Goal: Answer question/provide support: Share knowledge or assist other users

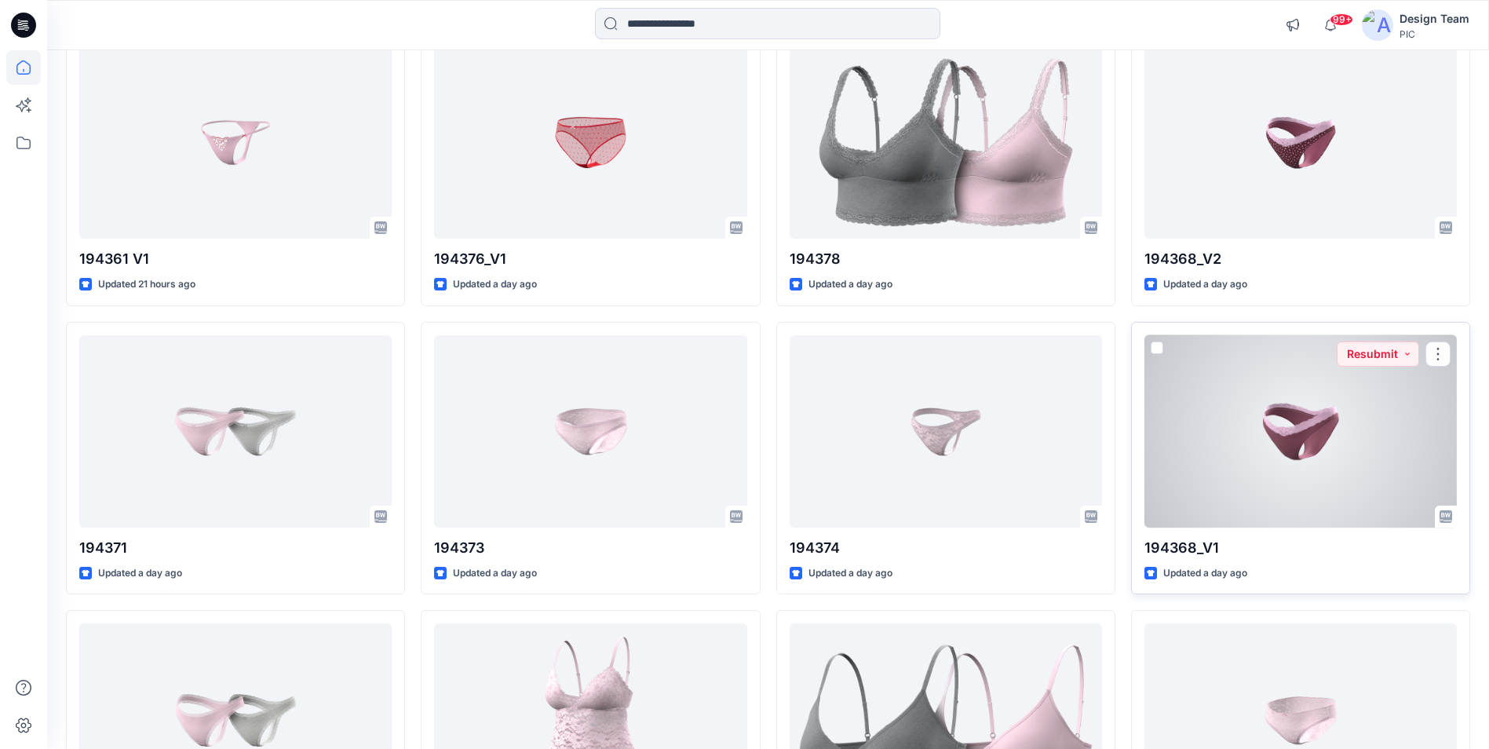
scroll to position [1026, 0]
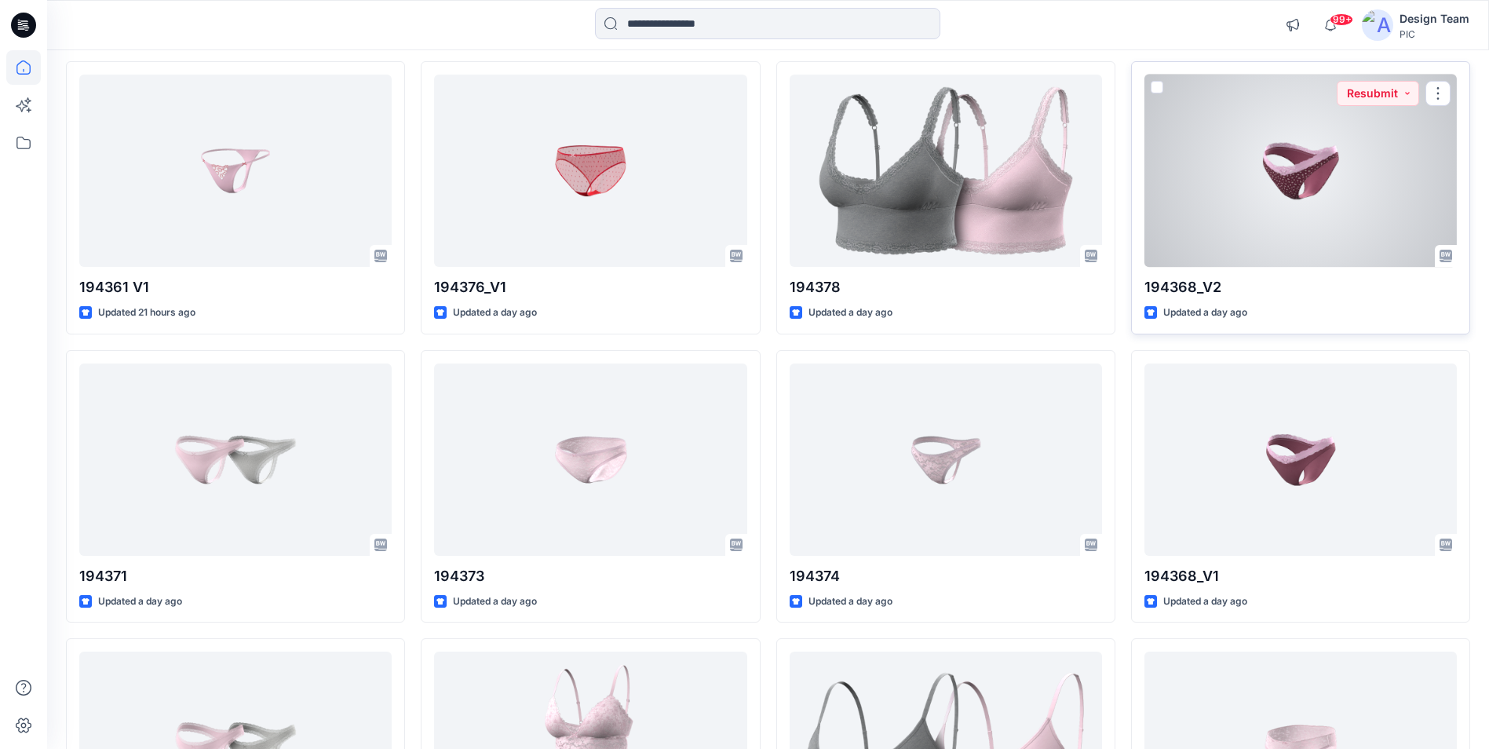
click at [1207, 195] on div at bounding box center [1300, 171] width 312 height 192
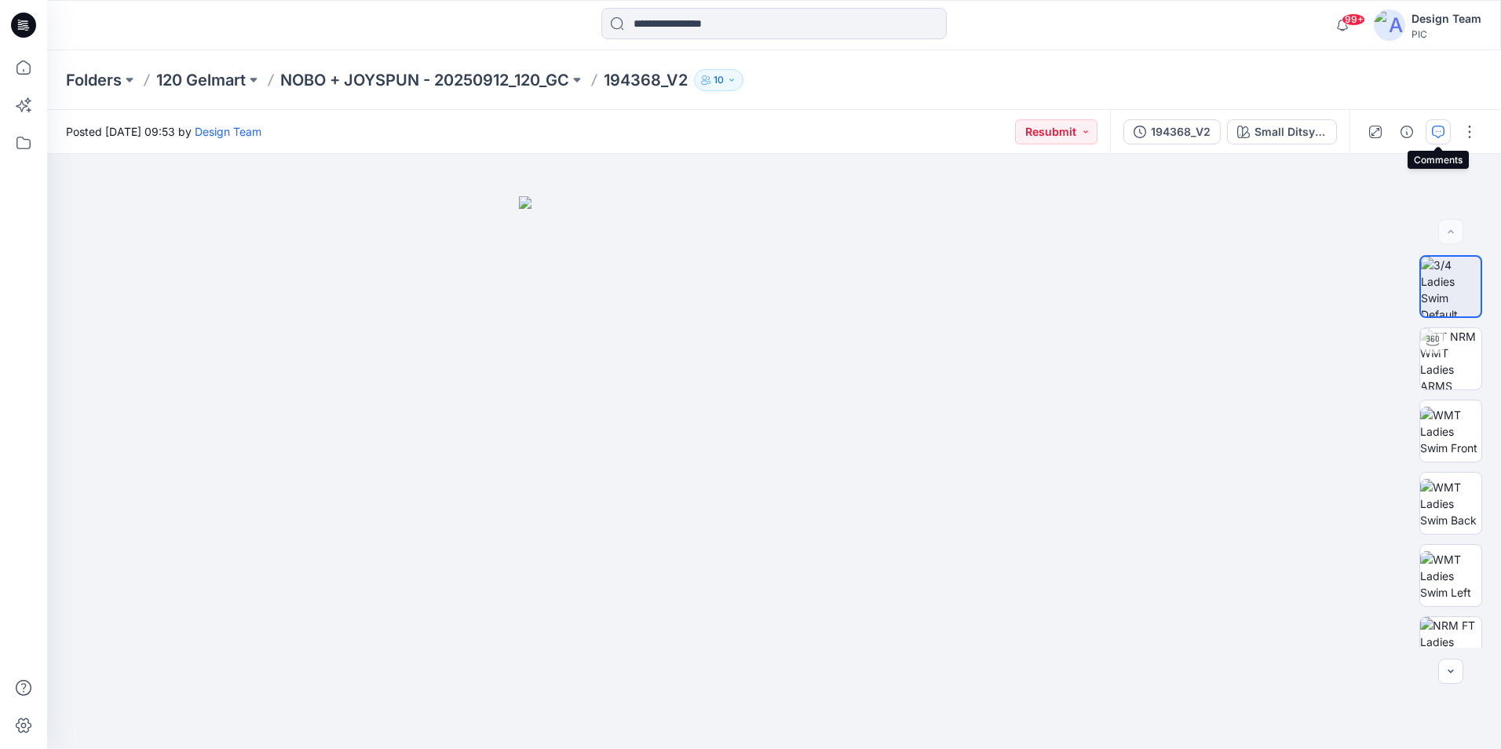
click at [1438, 128] on icon "button" at bounding box center [1437, 132] width 13 height 13
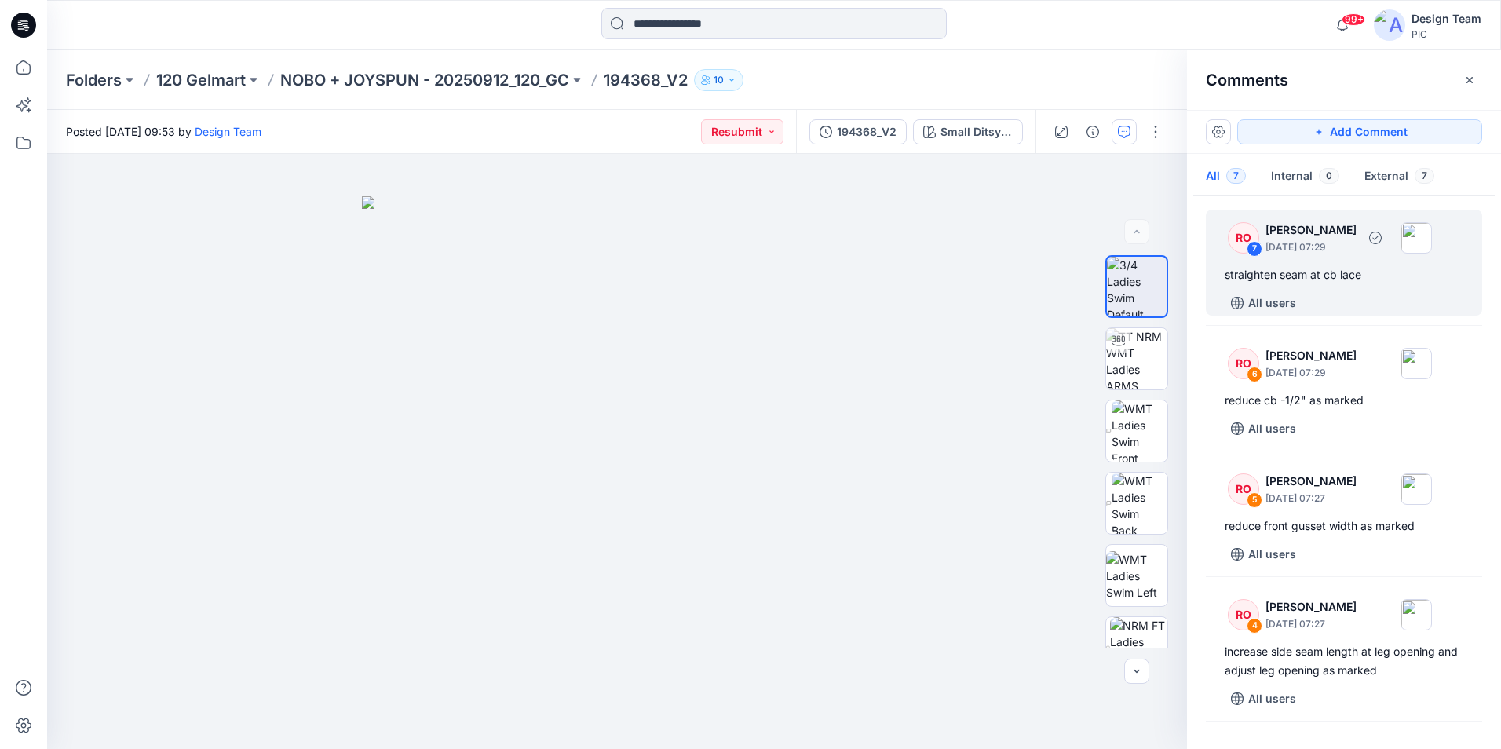
click at [1364, 275] on div "straighten seam at cb lace" at bounding box center [1343, 274] width 239 height 19
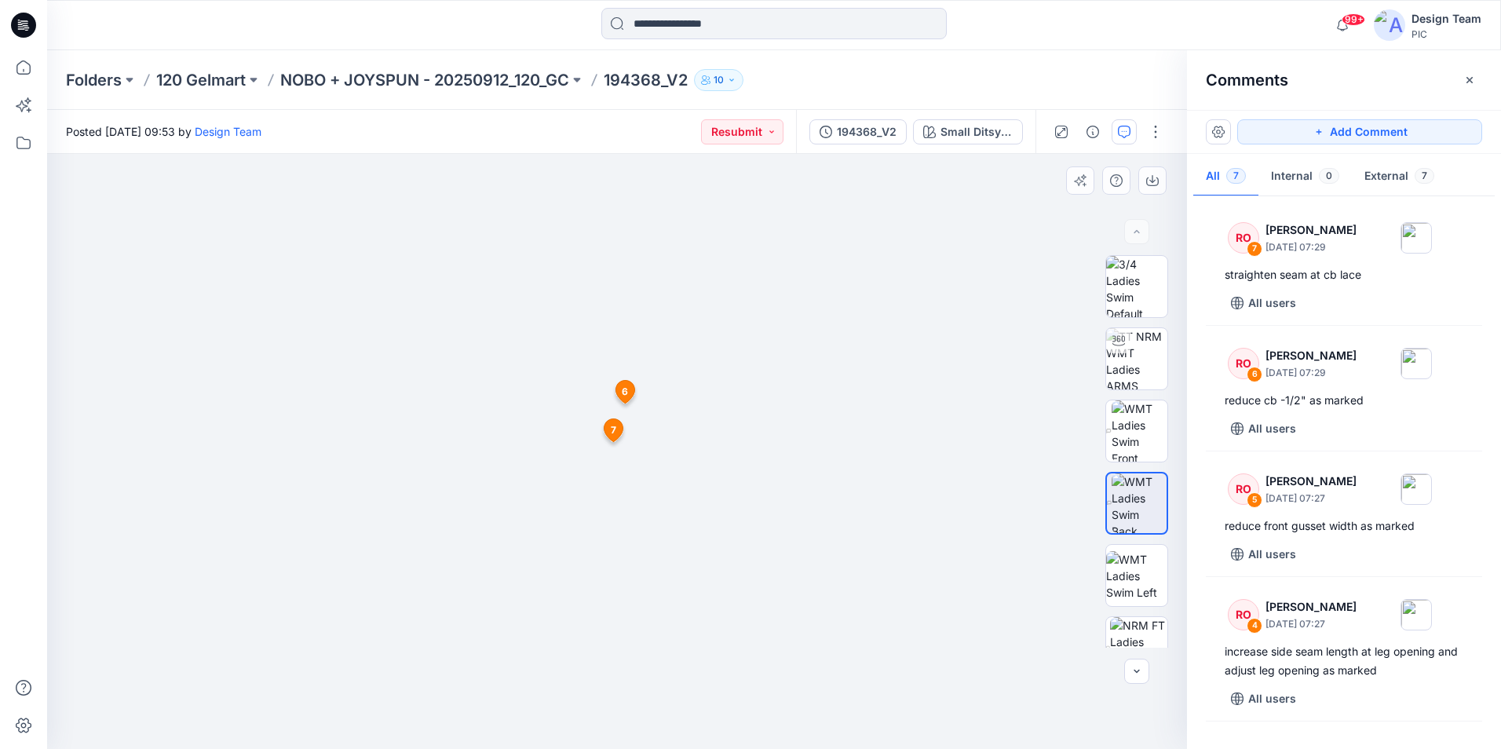
drag, startPoint x: 673, startPoint y: 581, endPoint x: 674, endPoint y: 375, distance: 205.6
click at [674, 375] on img at bounding box center [617, 238] width 1020 height 1020
drag, startPoint x: 655, startPoint y: 520, endPoint x: 682, endPoint y: 388, distance: 134.5
click at [682, 388] on img at bounding box center [617, 238] width 1020 height 1020
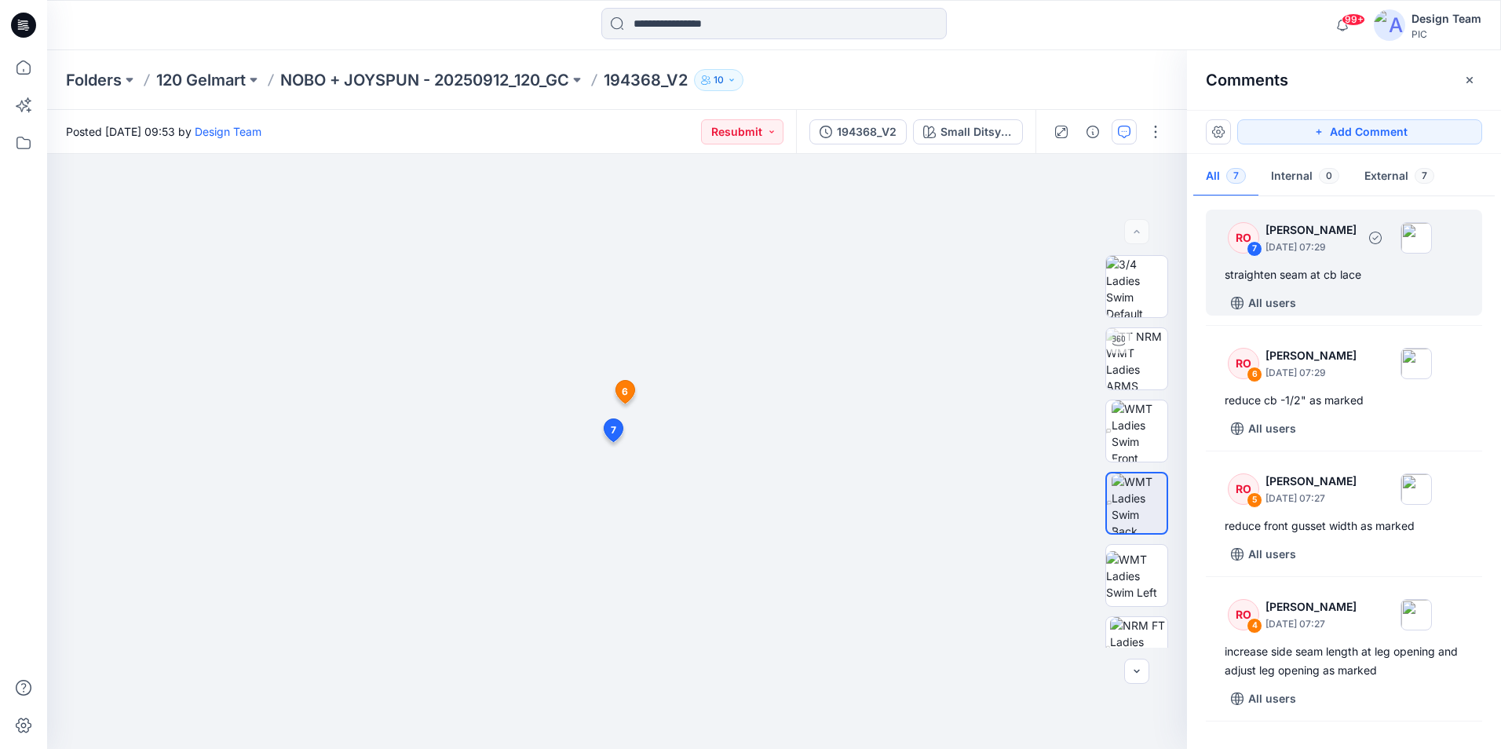
click at [1247, 244] on div "7" at bounding box center [1254, 249] width 16 height 16
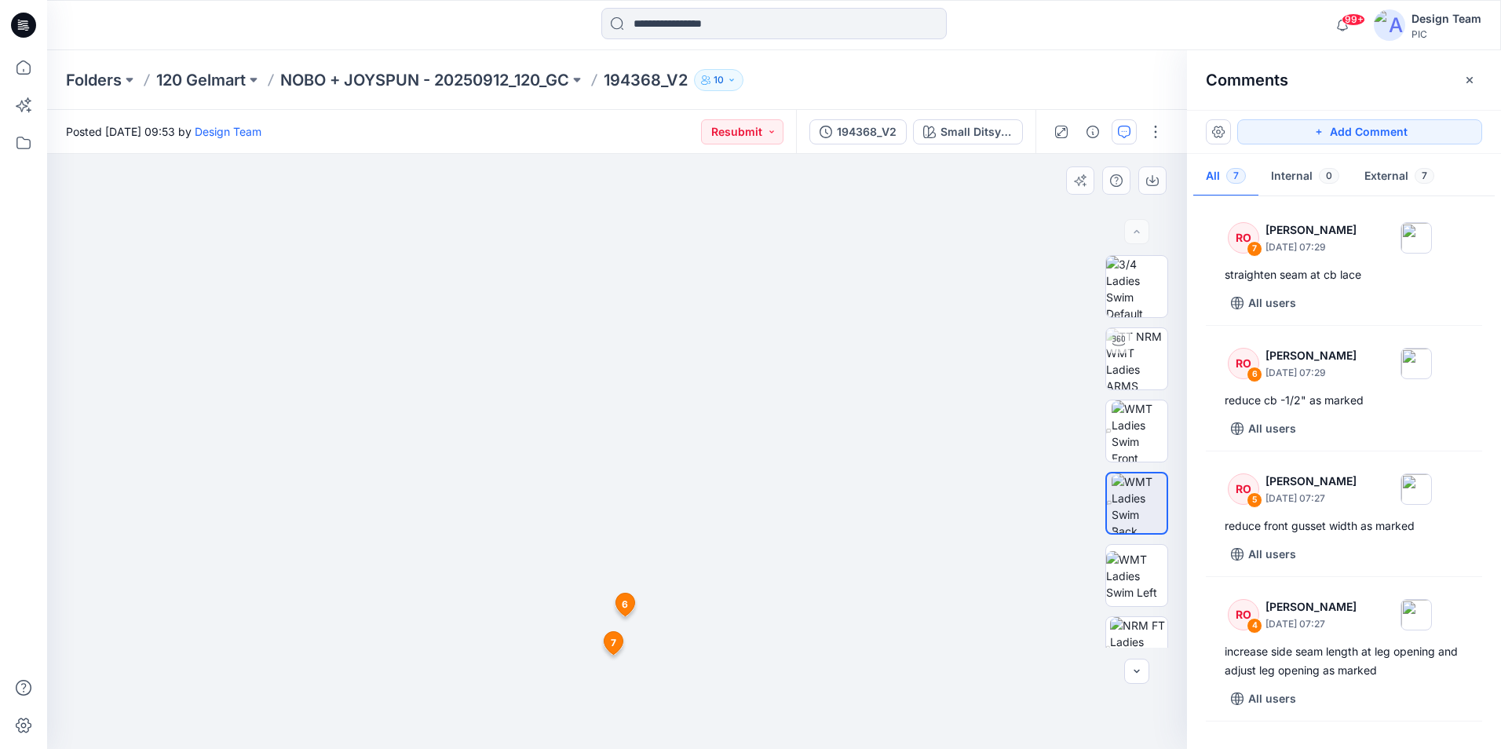
drag, startPoint x: 635, startPoint y: 593, endPoint x: 633, endPoint y: 468, distance: 124.8
click at [647, 421] on div "Small Ditsy [PERSON_NAME] _Plum Candy Loading... Material Properties Loading...…" at bounding box center [617, 451] width 1140 height 595
drag, startPoint x: 614, startPoint y: 711, endPoint x: 618, endPoint y: 567, distance: 143.7
click at [618, 568] on img at bounding box center [617, 328] width 1020 height 841
drag, startPoint x: 615, startPoint y: 624, endPoint x: 610, endPoint y: 531, distance: 93.6
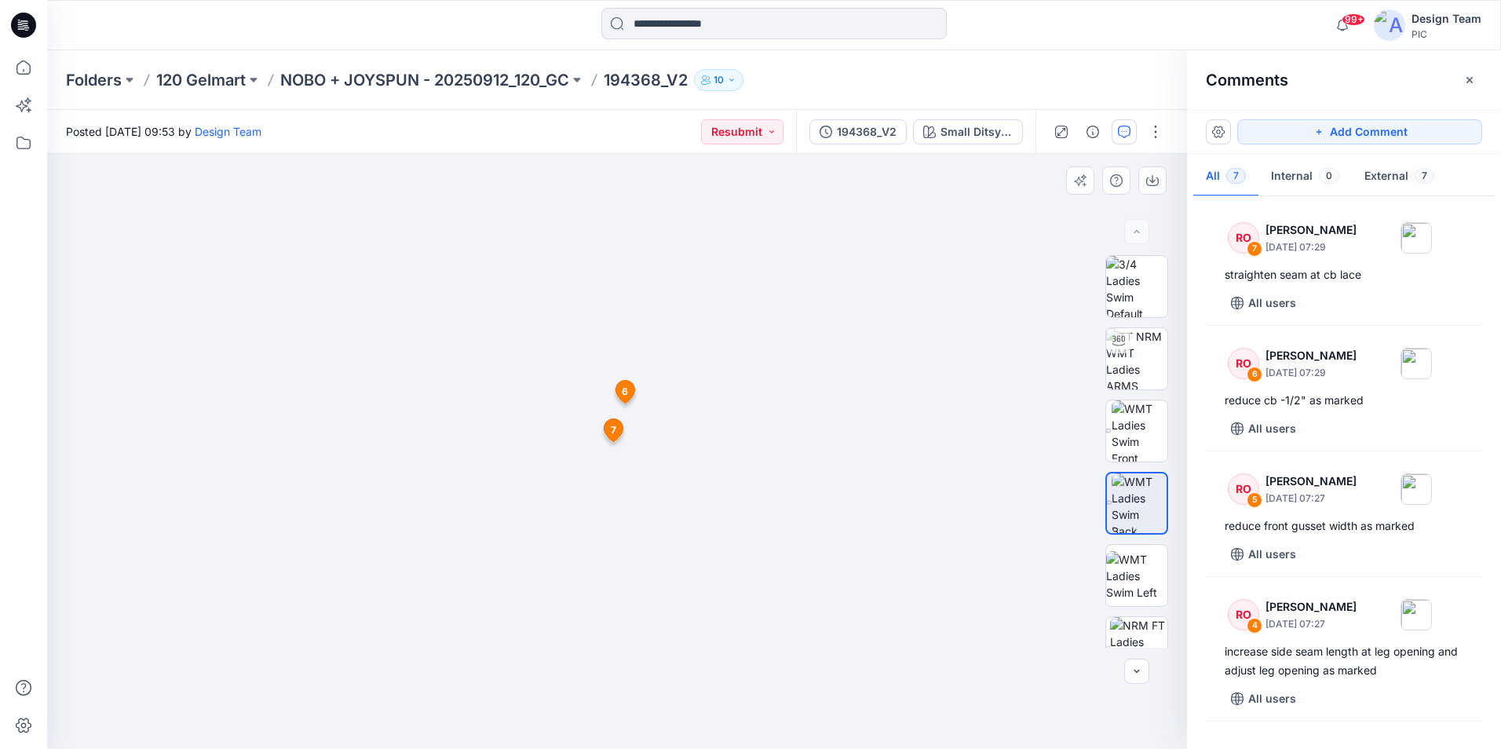
click at [611, 535] on img at bounding box center [617, 238] width 1020 height 1020
drag, startPoint x: 610, startPoint y: 558, endPoint x: 603, endPoint y: 485, distance: 73.3
click at [603, 486] on img at bounding box center [617, 238] width 1020 height 1020
click at [614, 559] on img at bounding box center [617, 238] width 1020 height 1020
drag, startPoint x: 614, startPoint y: 559, endPoint x: 606, endPoint y: 433, distance: 125.8
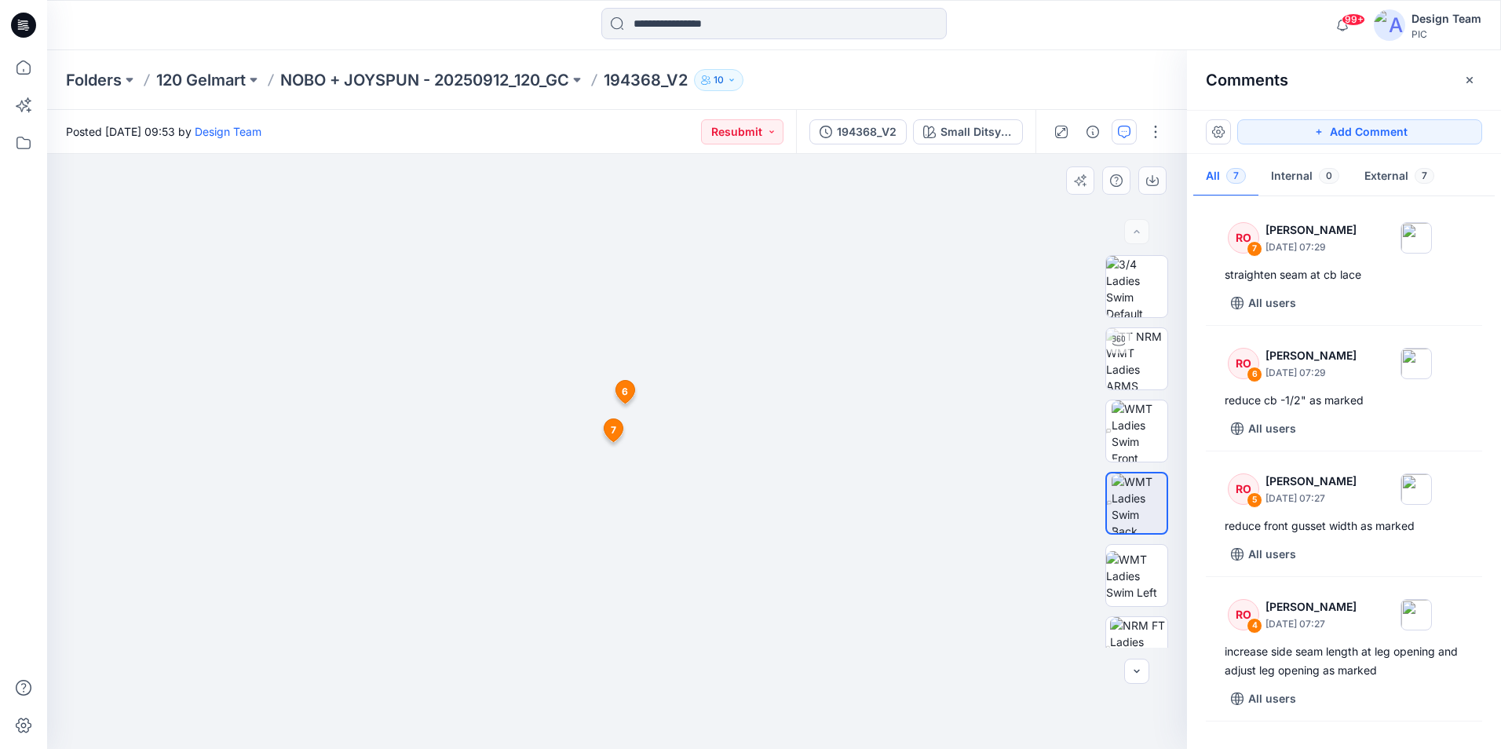
click at [606, 433] on div "Small Ditsy [PERSON_NAME] _Plum Candy Loading... Material Properties Loading...…" at bounding box center [617, 451] width 1140 height 595
drag, startPoint x: 628, startPoint y: 521, endPoint x: 629, endPoint y: 452, distance: 69.1
click at [625, 461] on img at bounding box center [617, 238] width 1020 height 1020
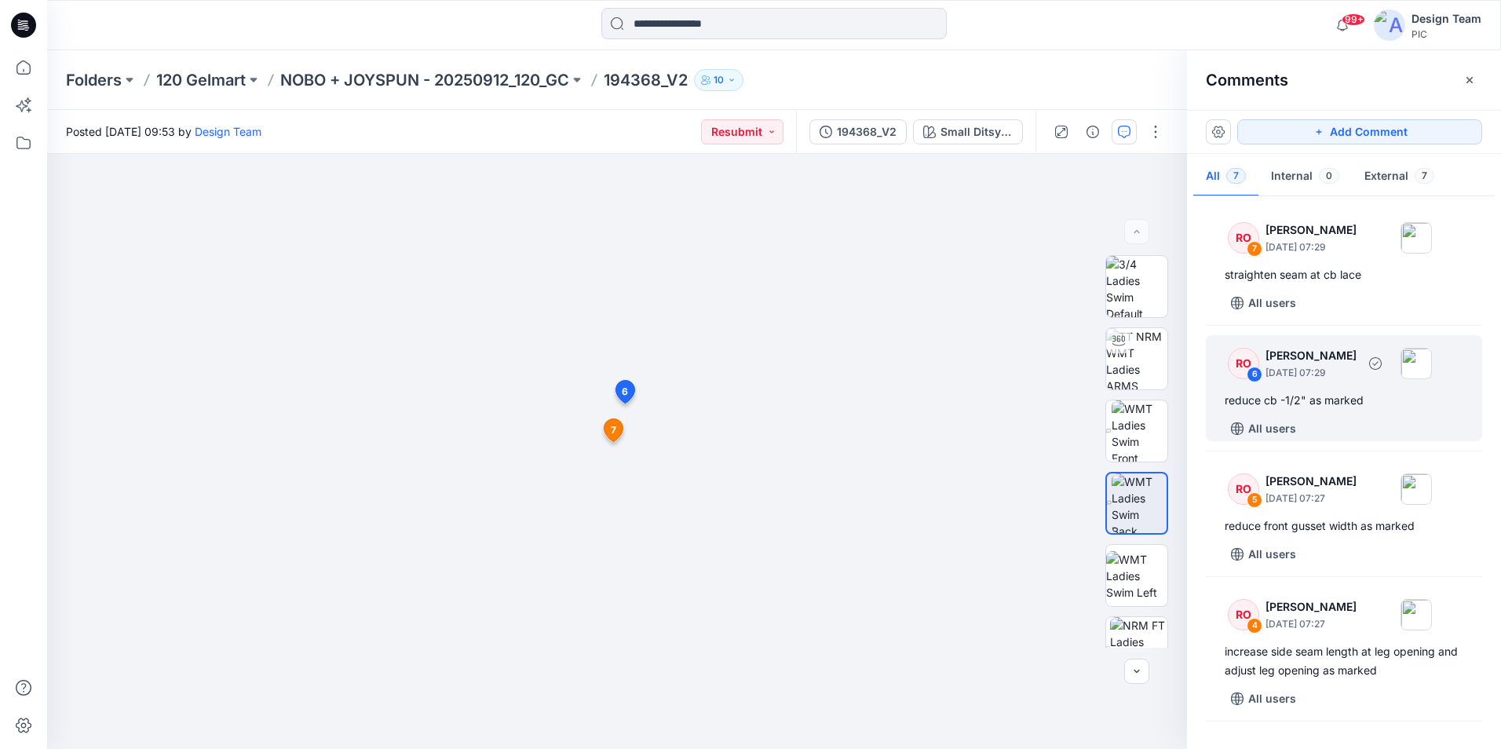
click at [1344, 384] on div "RO 6 [PERSON_NAME] [DATE] 07:29" at bounding box center [1323, 362] width 217 height 43
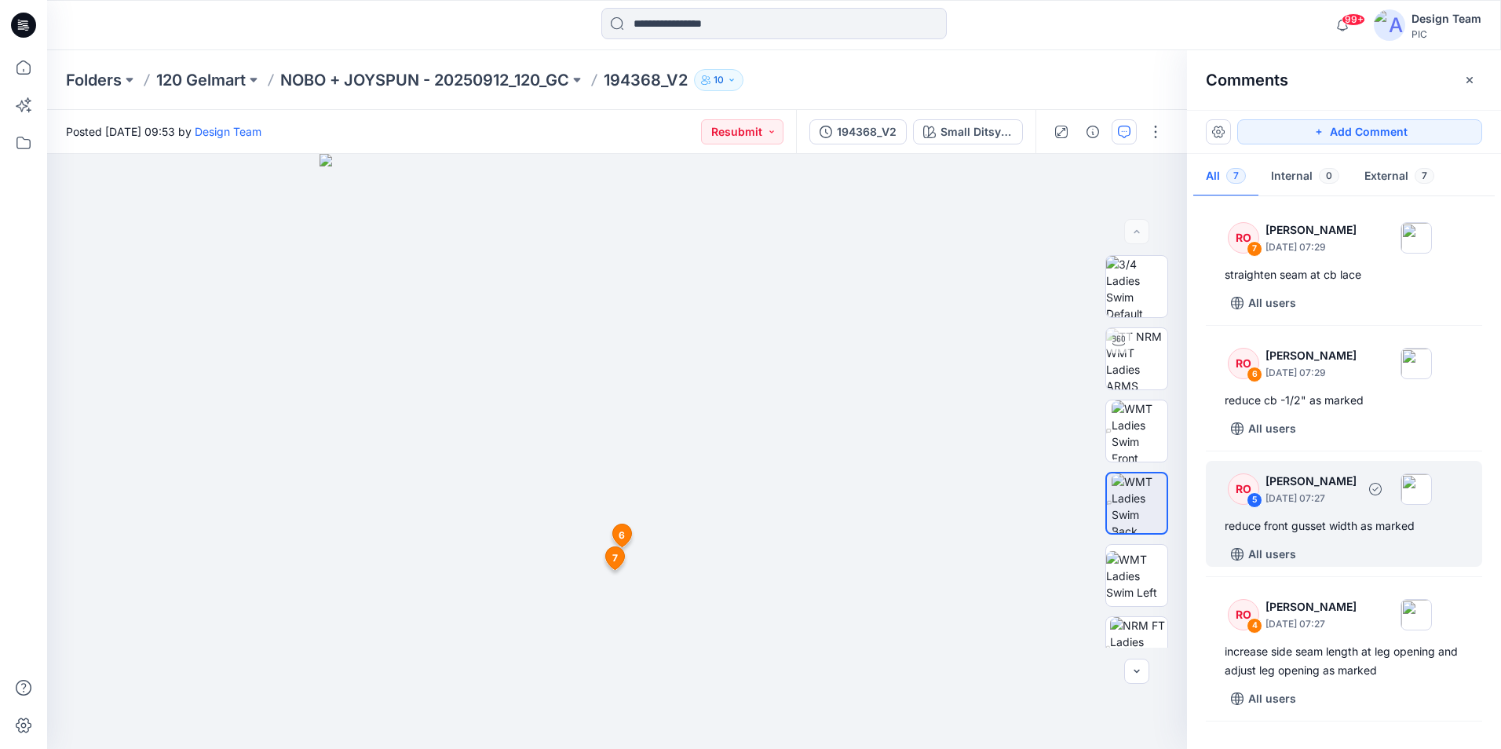
click at [1329, 498] on p "[DATE] 07:27" at bounding box center [1310, 498] width 91 height 16
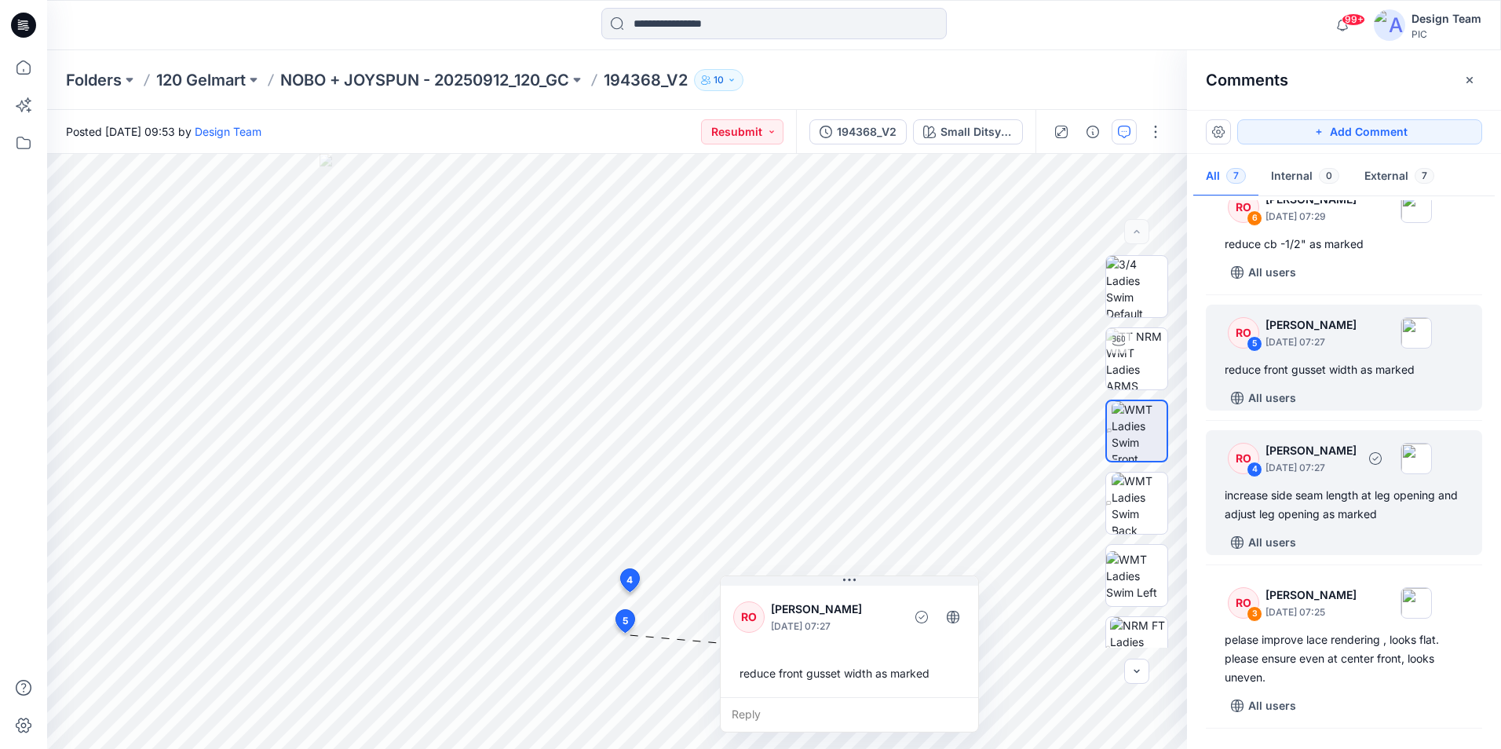
scroll to position [157, 0]
click at [1396, 515] on div "increase side seam length at leg opening and adjust leg opening as marked" at bounding box center [1343, 504] width 239 height 38
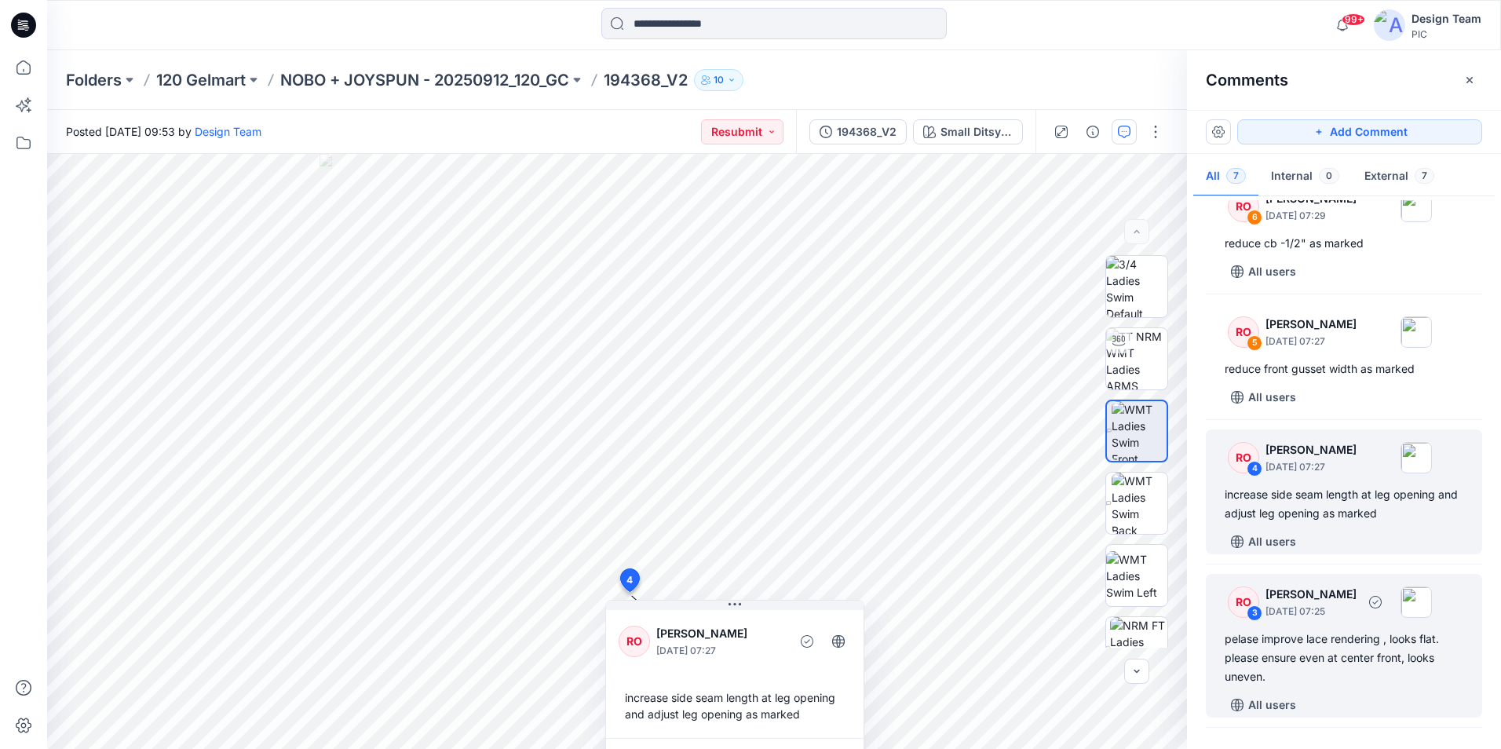
click at [1383, 647] on div "pelase improve lace rendering , looks flat. please ensure even at center front,…" at bounding box center [1343, 657] width 239 height 57
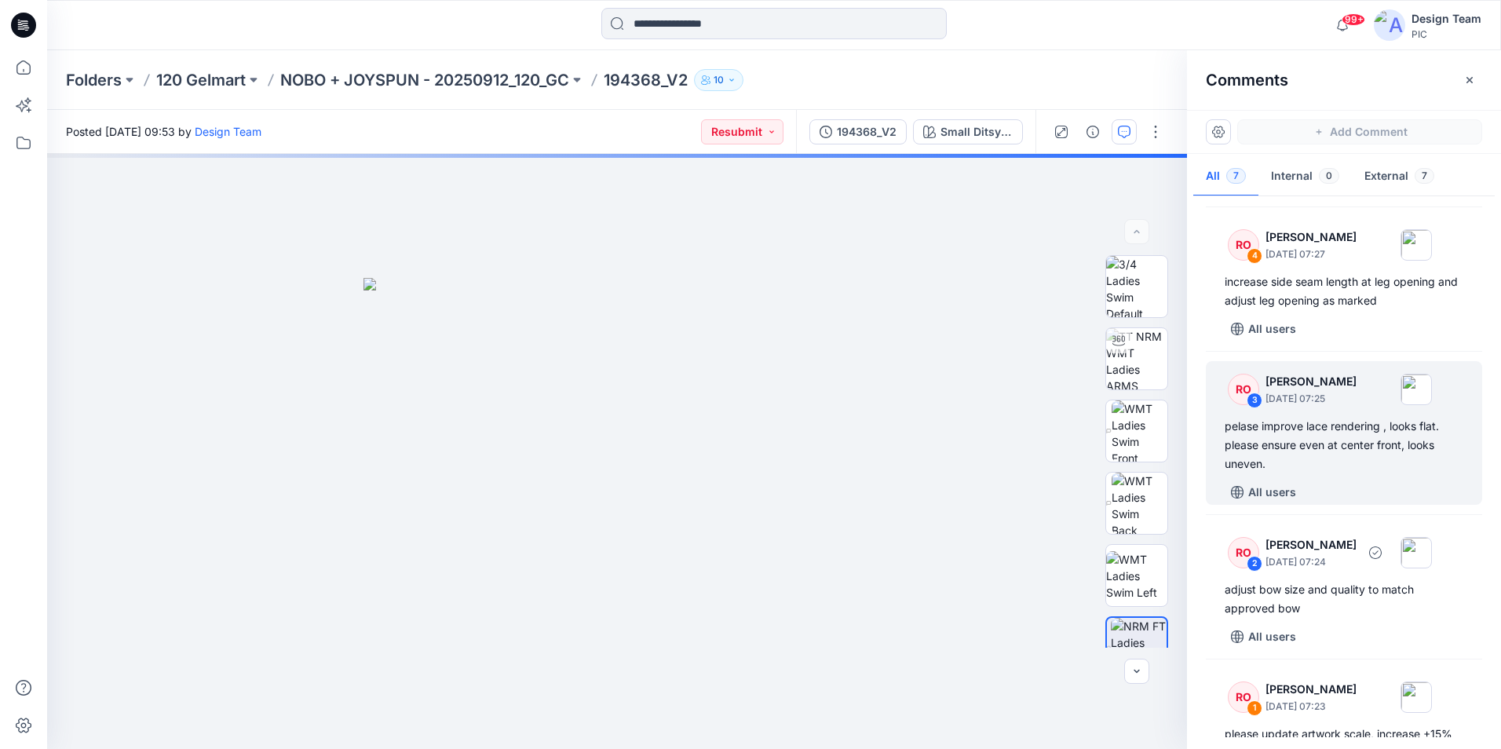
scroll to position [417, 0]
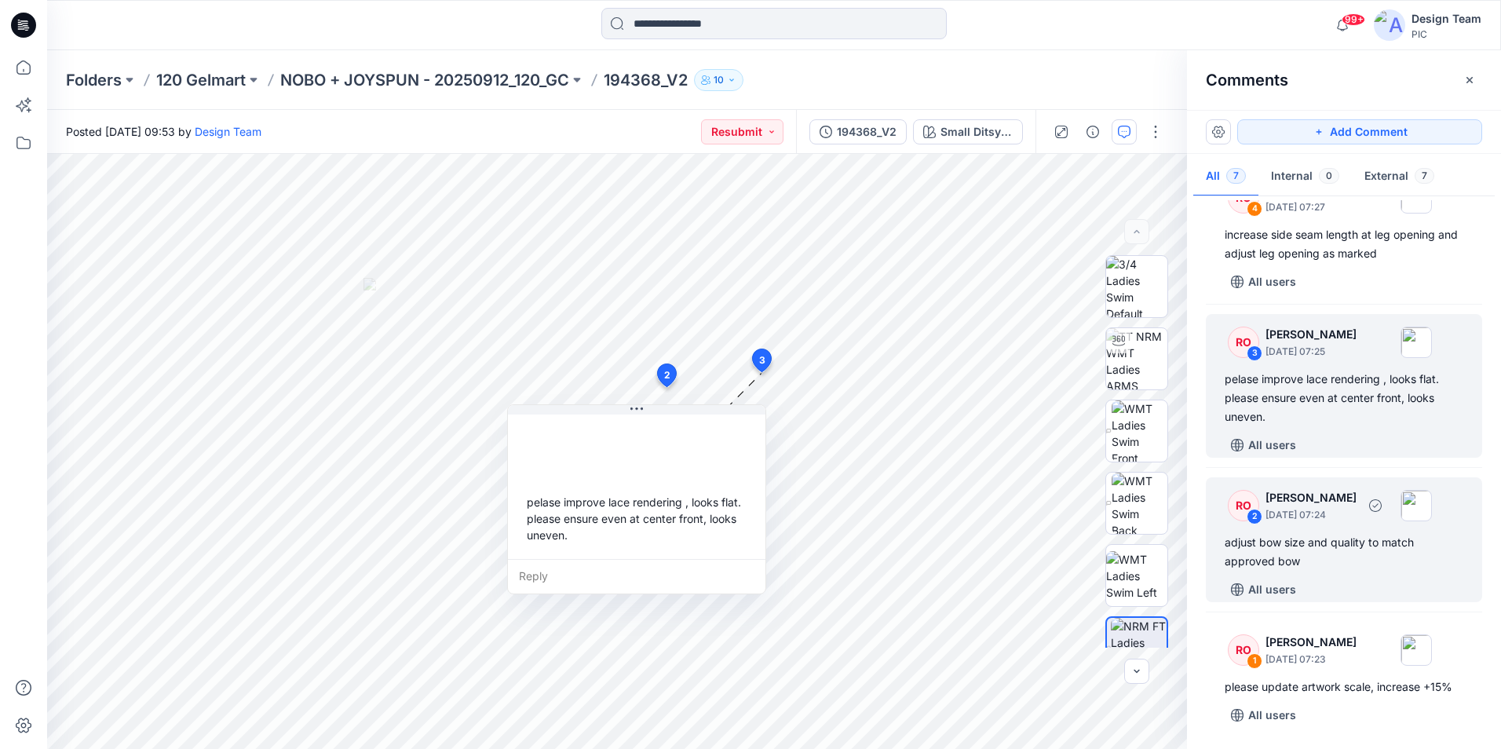
click at [1372, 570] on div "adjust bow size and quality to match approved bow" at bounding box center [1343, 552] width 239 height 38
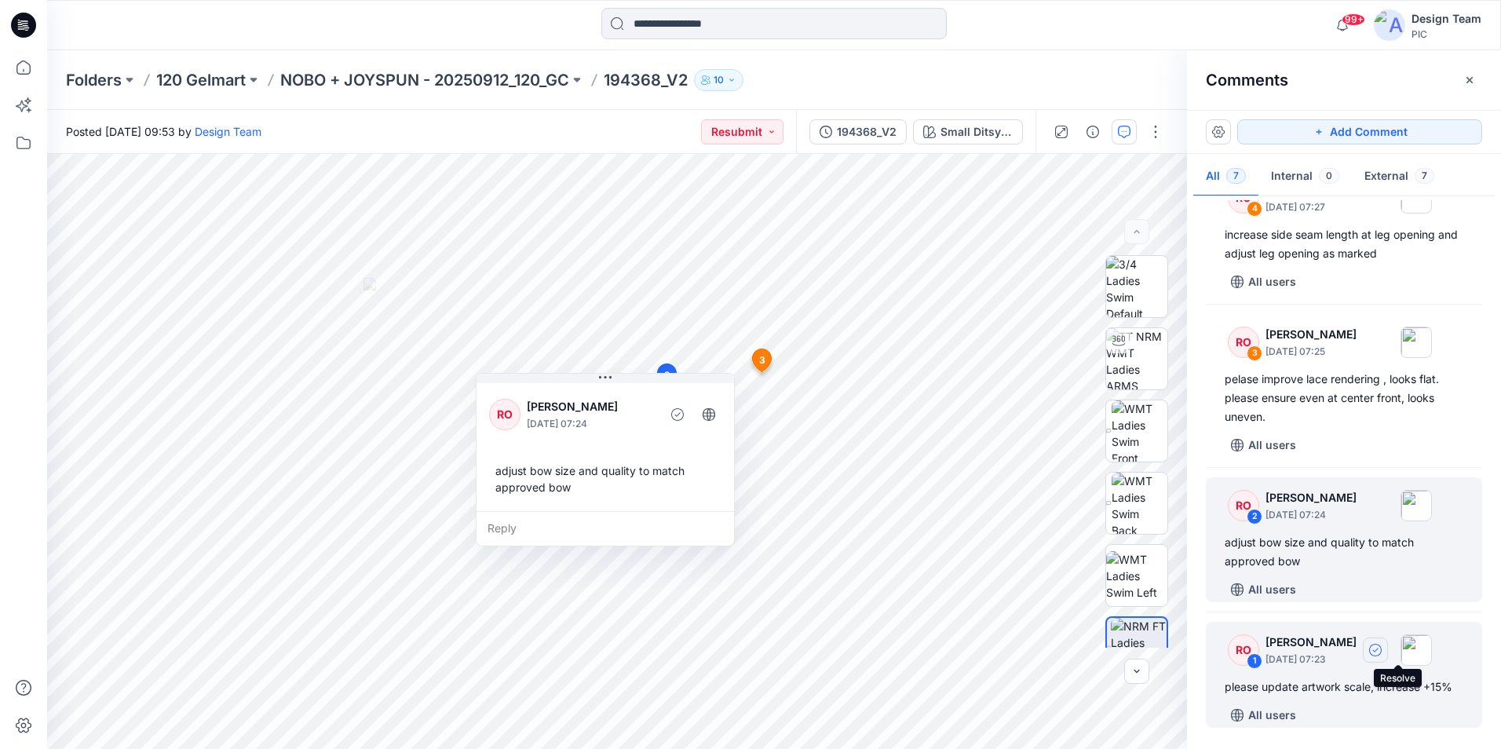
click at [1387, 649] on button "button" at bounding box center [1374, 649] width 25 height 25
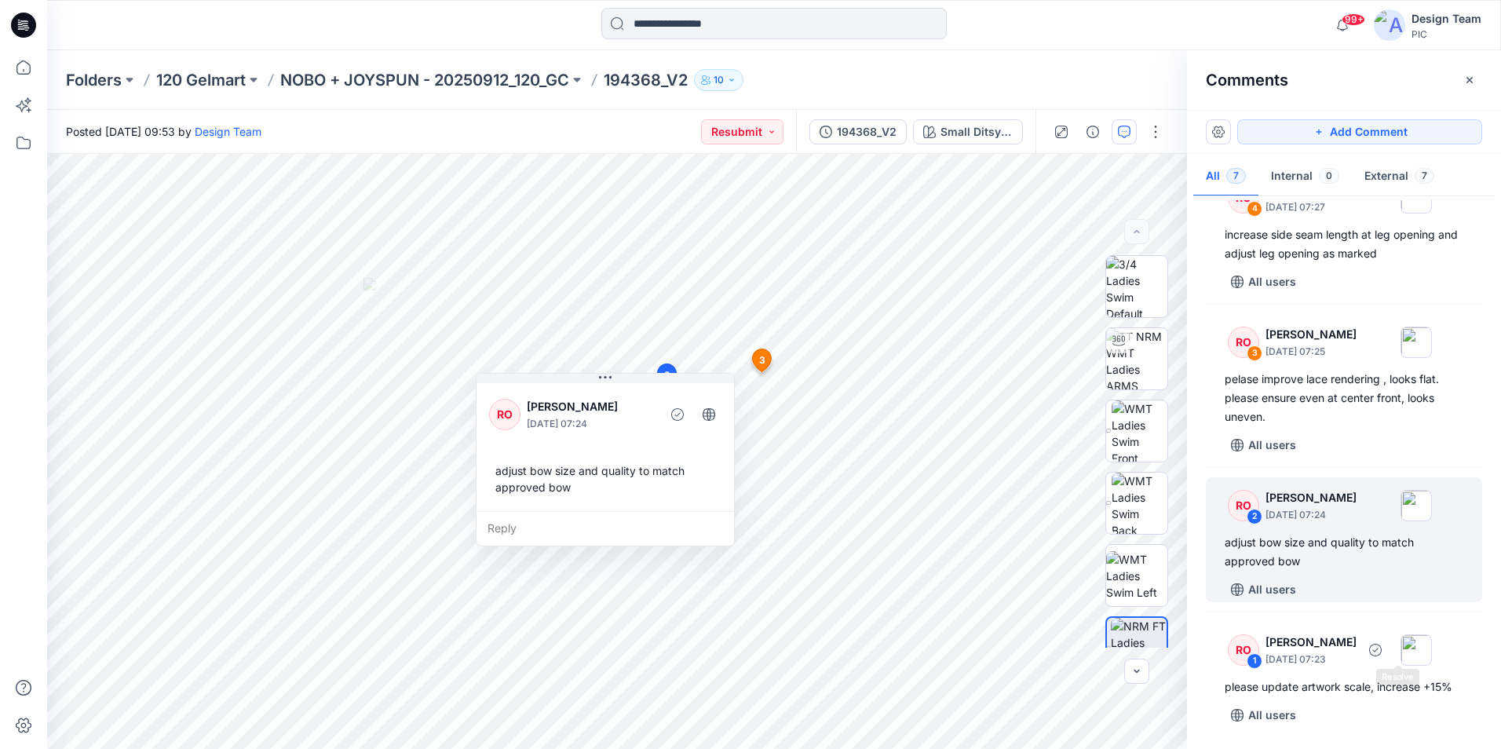
scroll to position [291, 0]
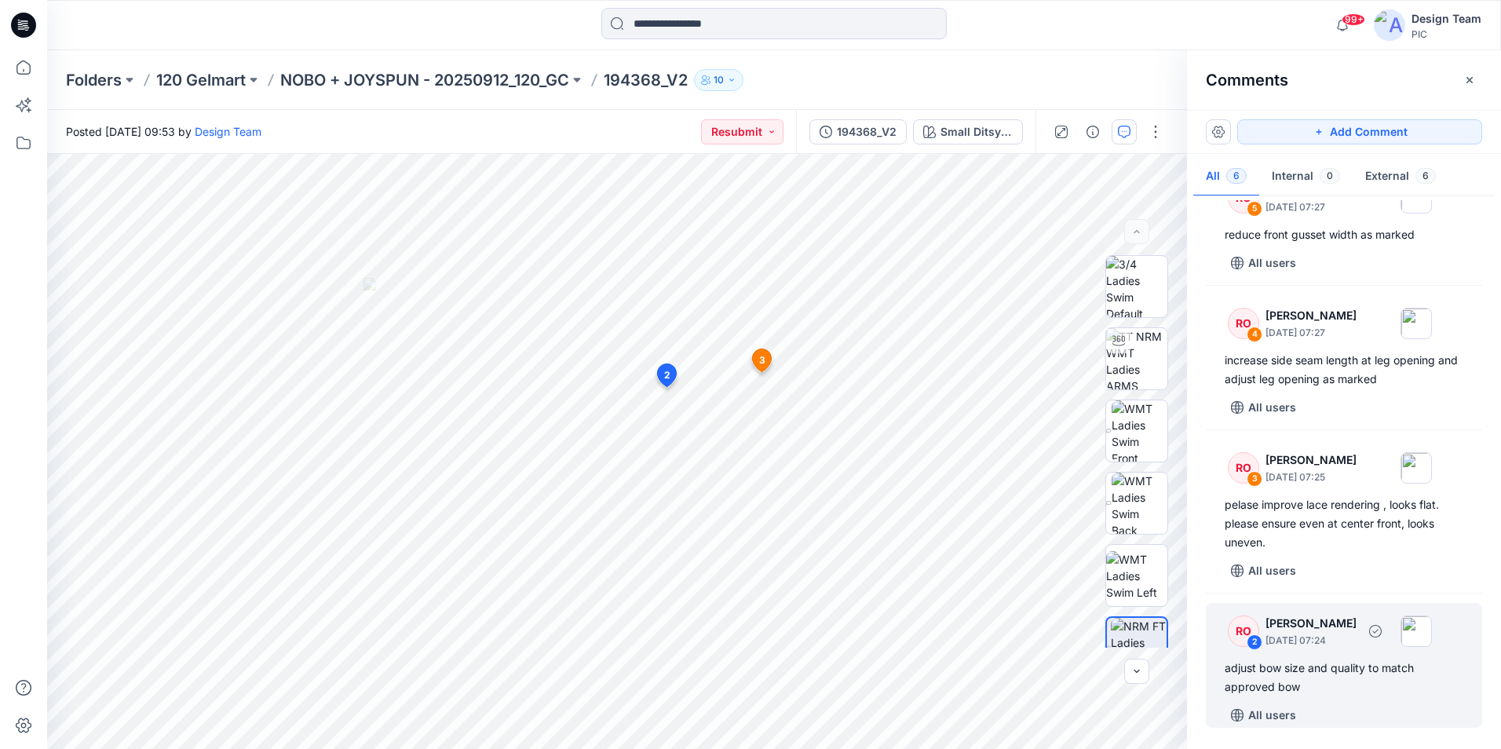
click at [1355, 684] on div "adjust bow size and quality to match approved bow" at bounding box center [1343, 677] width 239 height 38
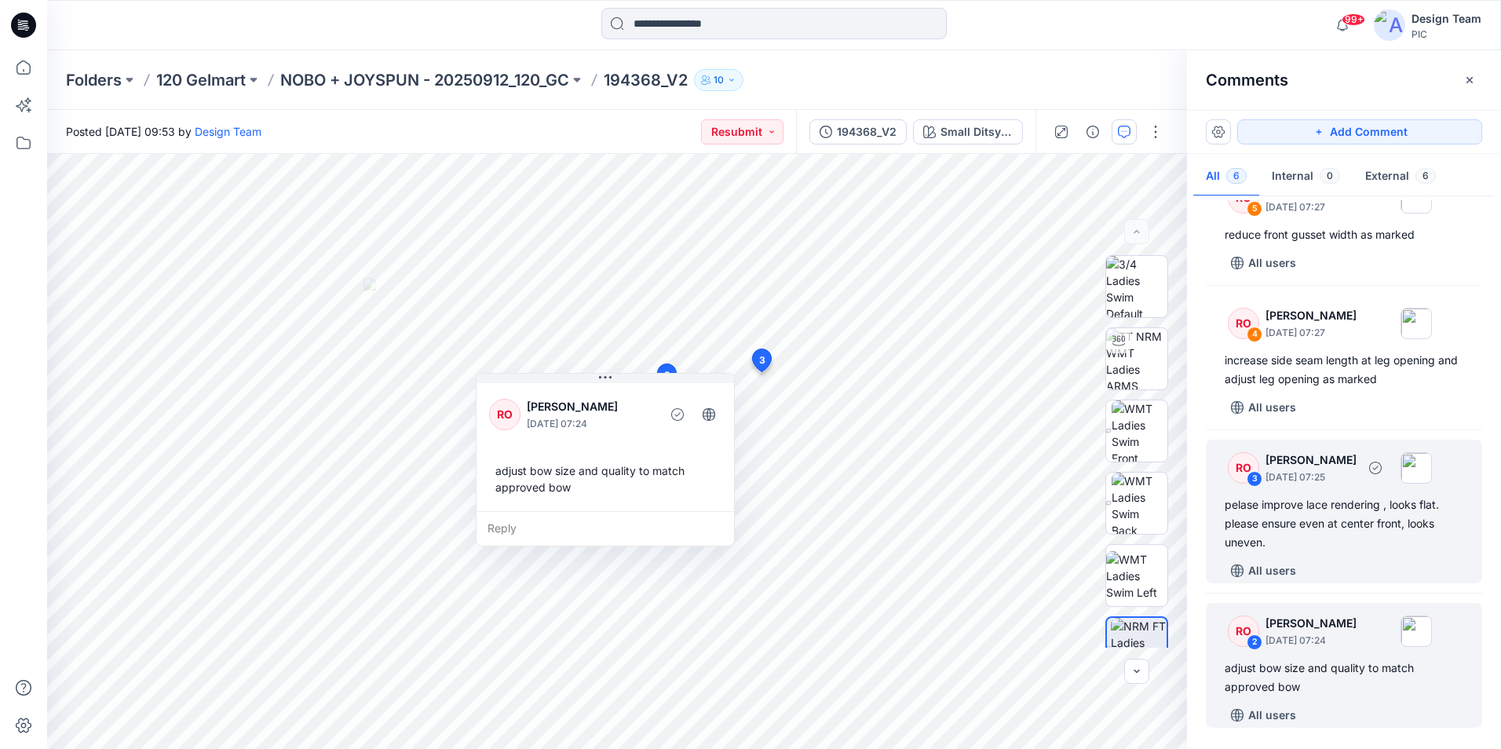
click at [1313, 549] on div "pelase improve lace rendering , looks flat. please ensure even at center front,…" at bounding box center [1343, 523] width 239 height 57
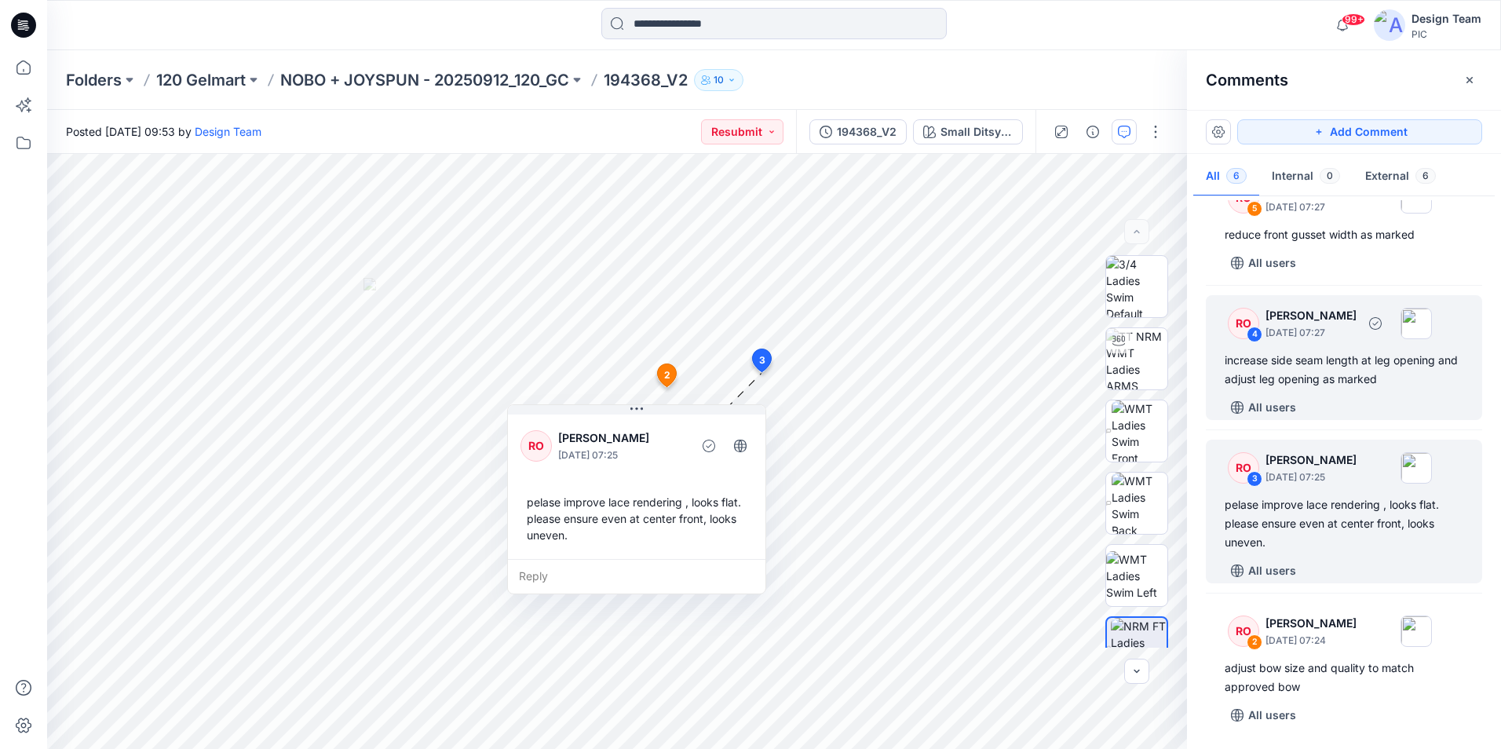
click at [1313, 353] on div "increase side seam length at leg opening and adjust leg opening as marked" at bounding box center [1343, 370] width 239 height 38
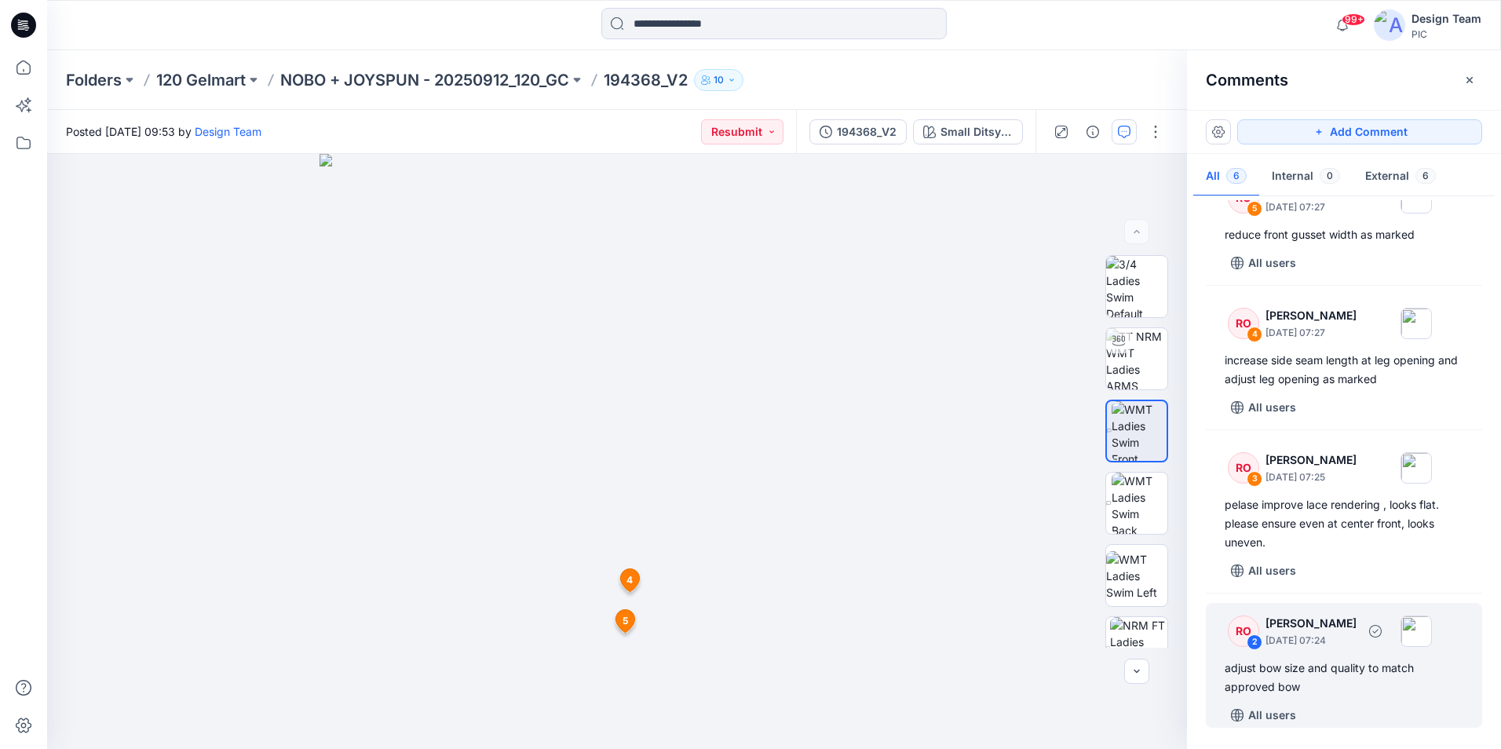
click at [1351, 676] on div "adjust bow size and quality to match approved bow" at bounding box center [1343, 677] width 239 height 38
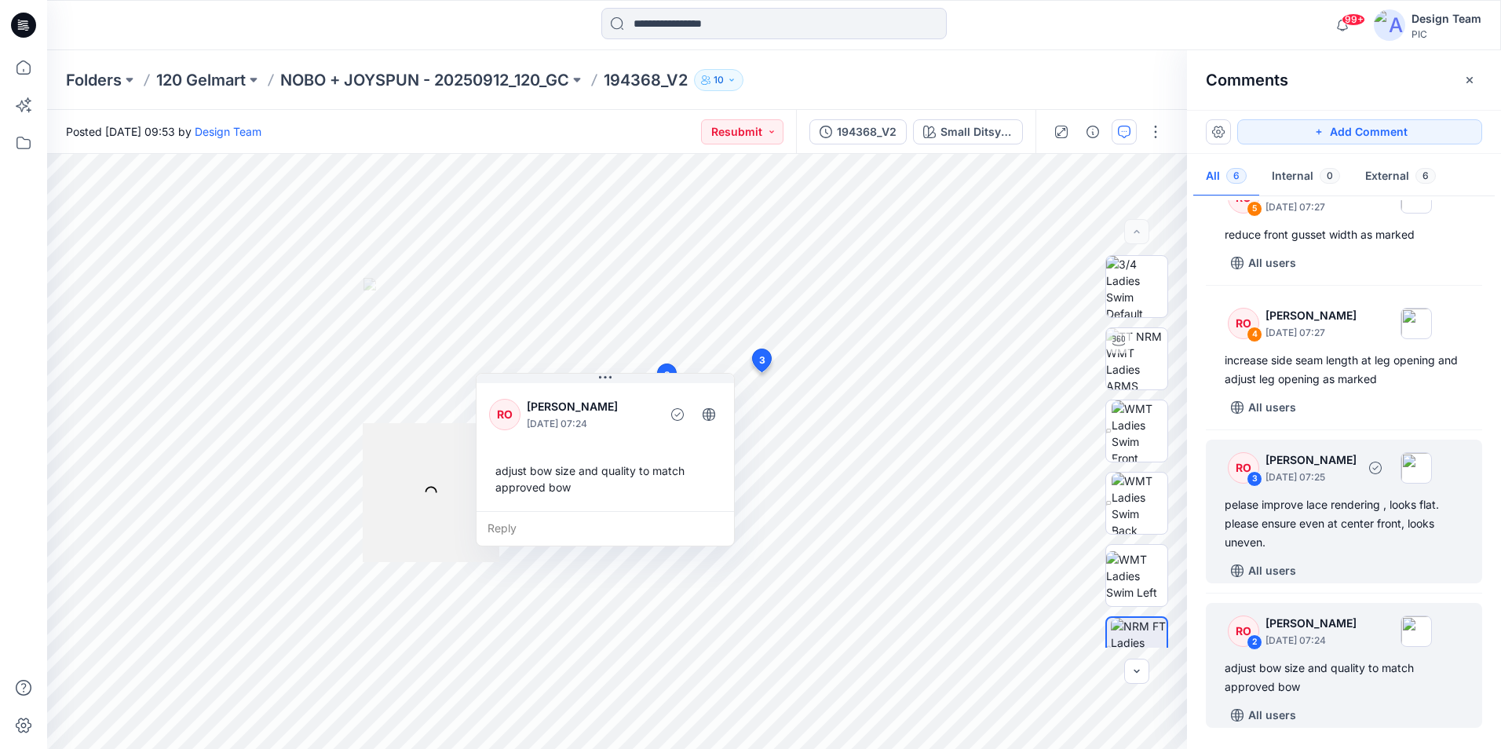
click at [1348, 522] on div "pelase improve lace rendering , looks flat. please ensure even at center front,…" at bounding box center [1343, 523] width 239 height 57
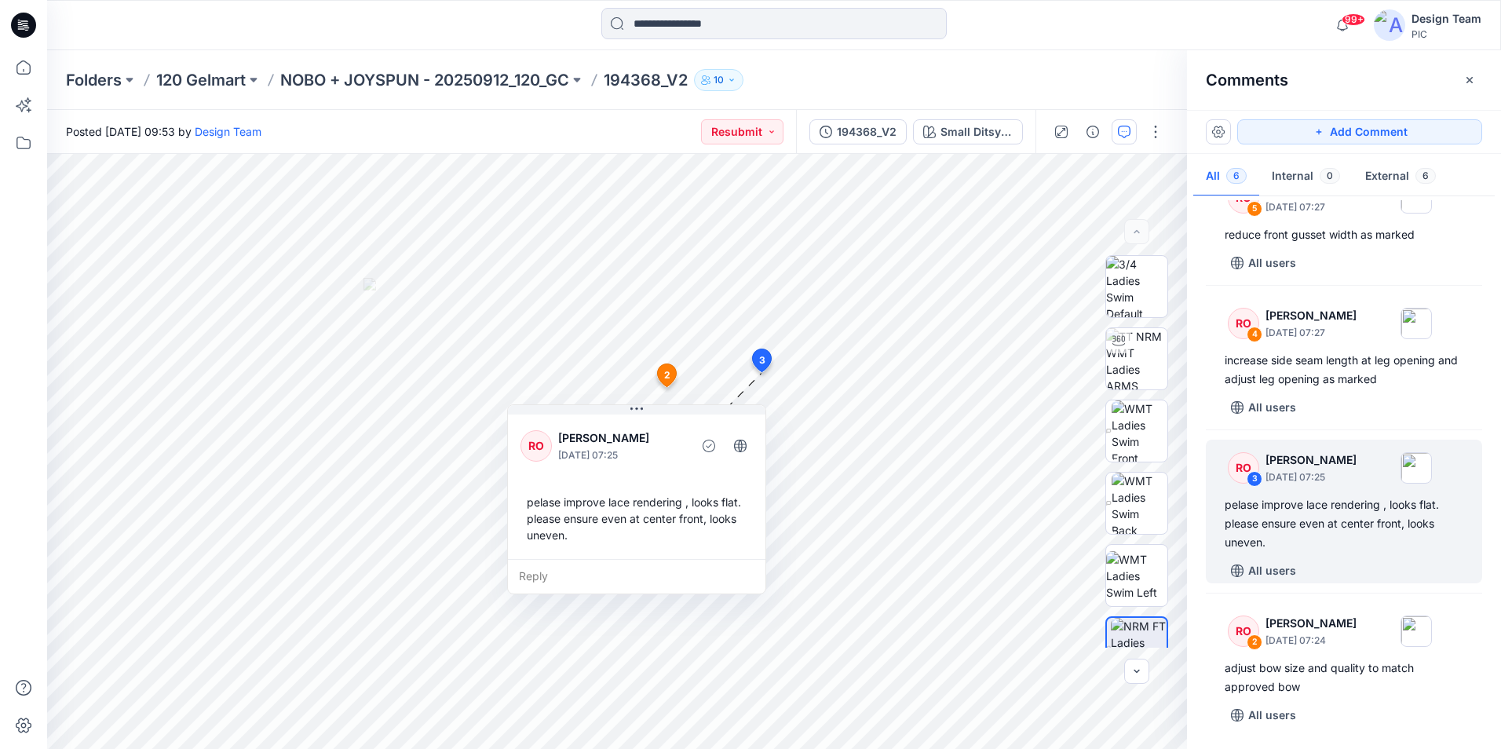
click at [1332, 433] on div "RO 7 [PERSON_NAME] [DATE] 07:29 straighten seam at cb lace All users RO 6 [PERS…" at bounding box center [1344, 468] width 314 height 537
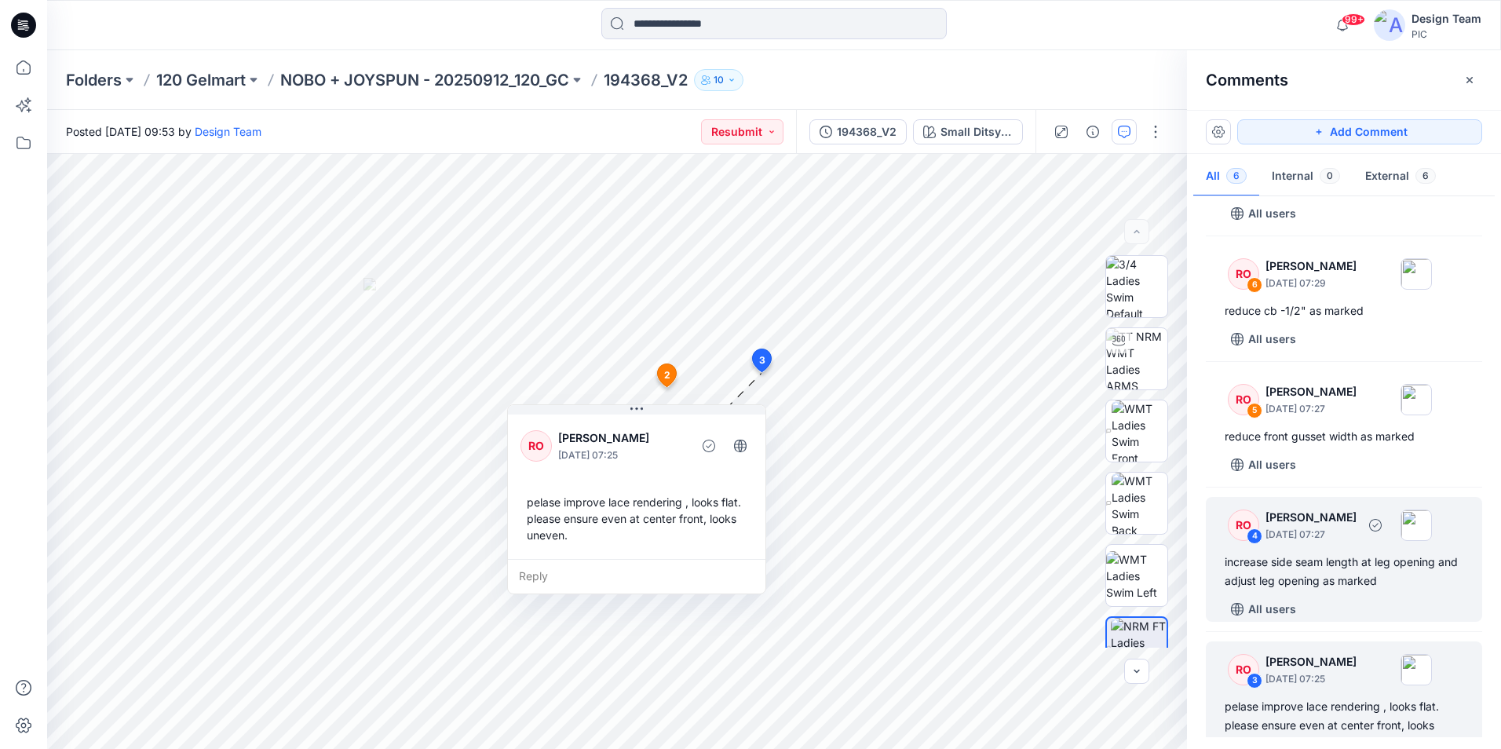
scroll to position [0, 0]
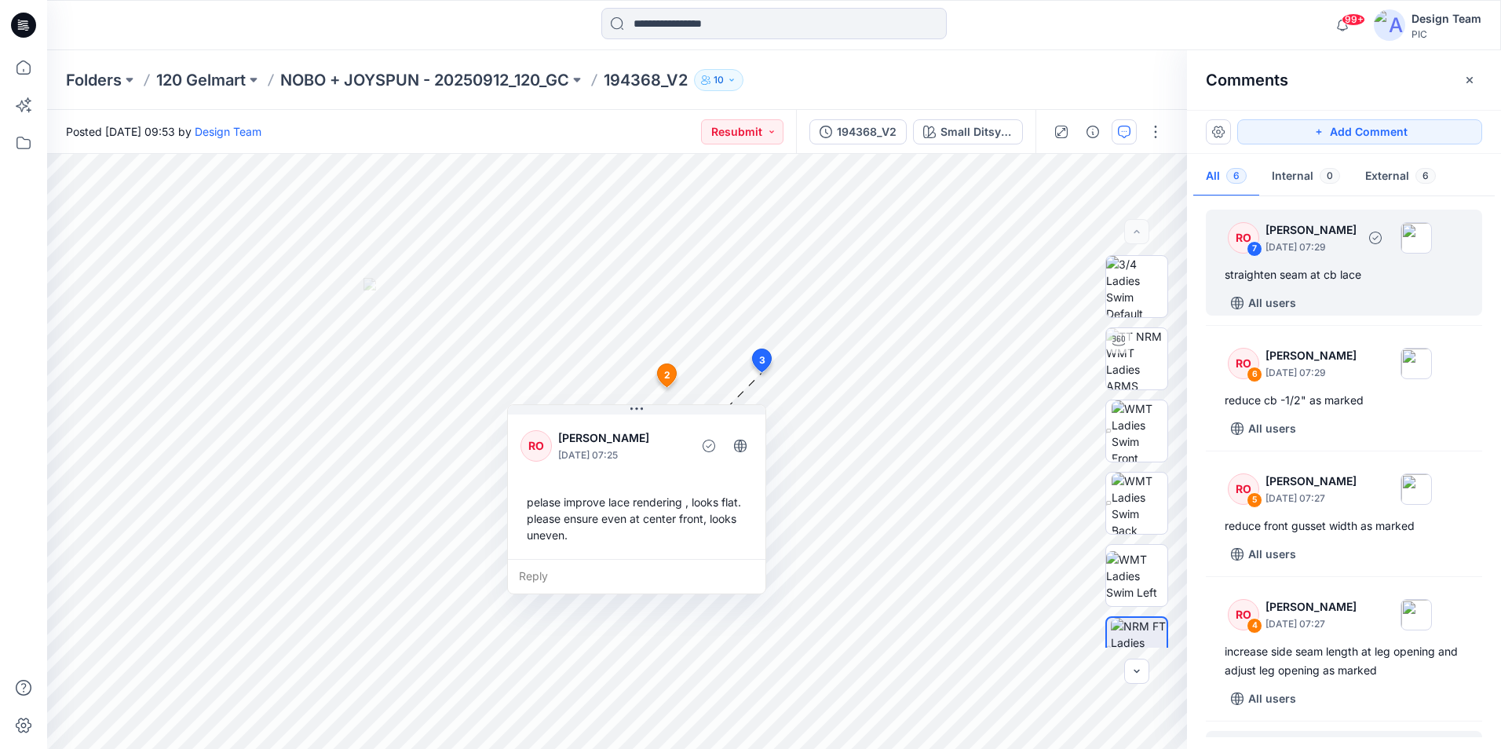
click at [1346, 283] on div "straighten seam at cb lace" at bounding box center [1343, 274] width 239 height 19
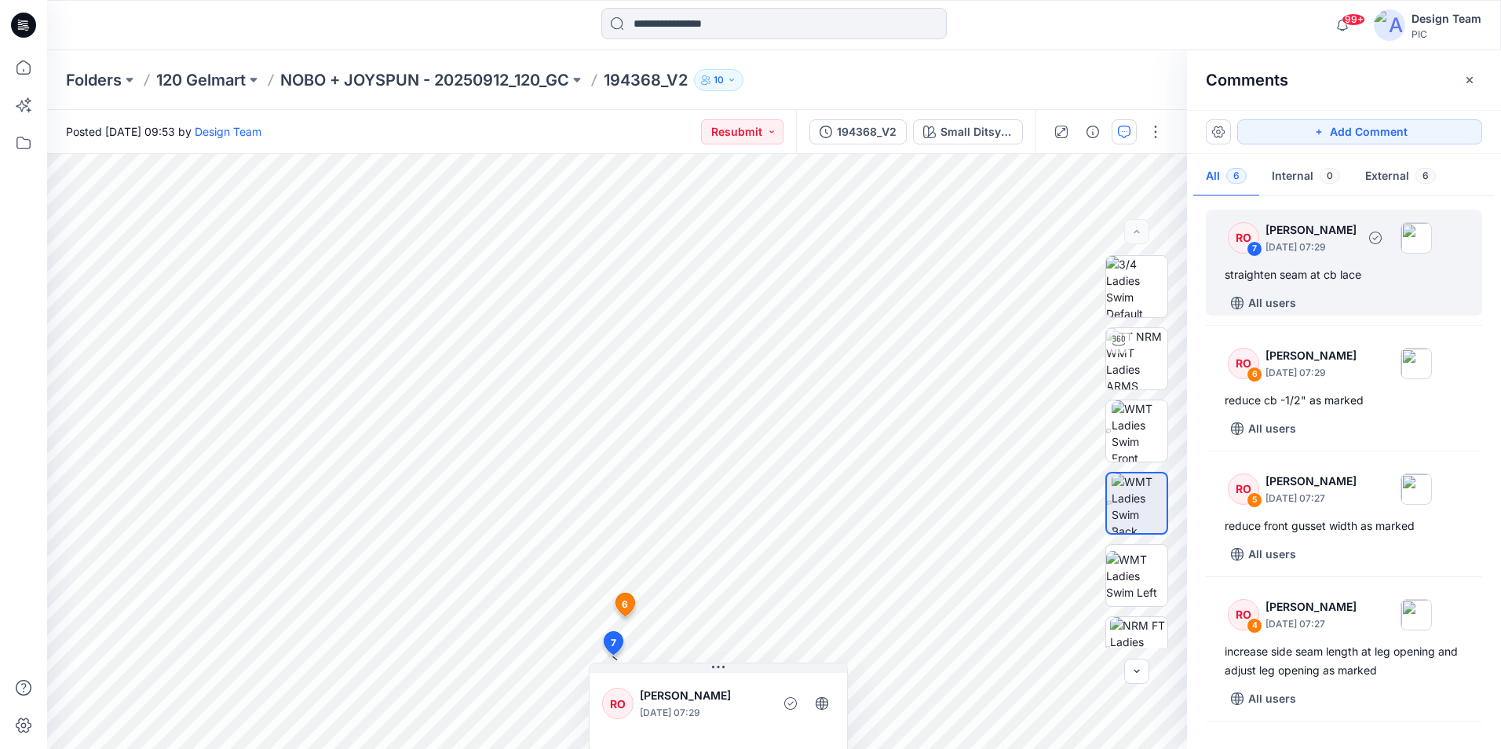
click at [1380, 275] on div "straighten seam at cb lace" at bounding box center [1343, 274] width 239 height 19
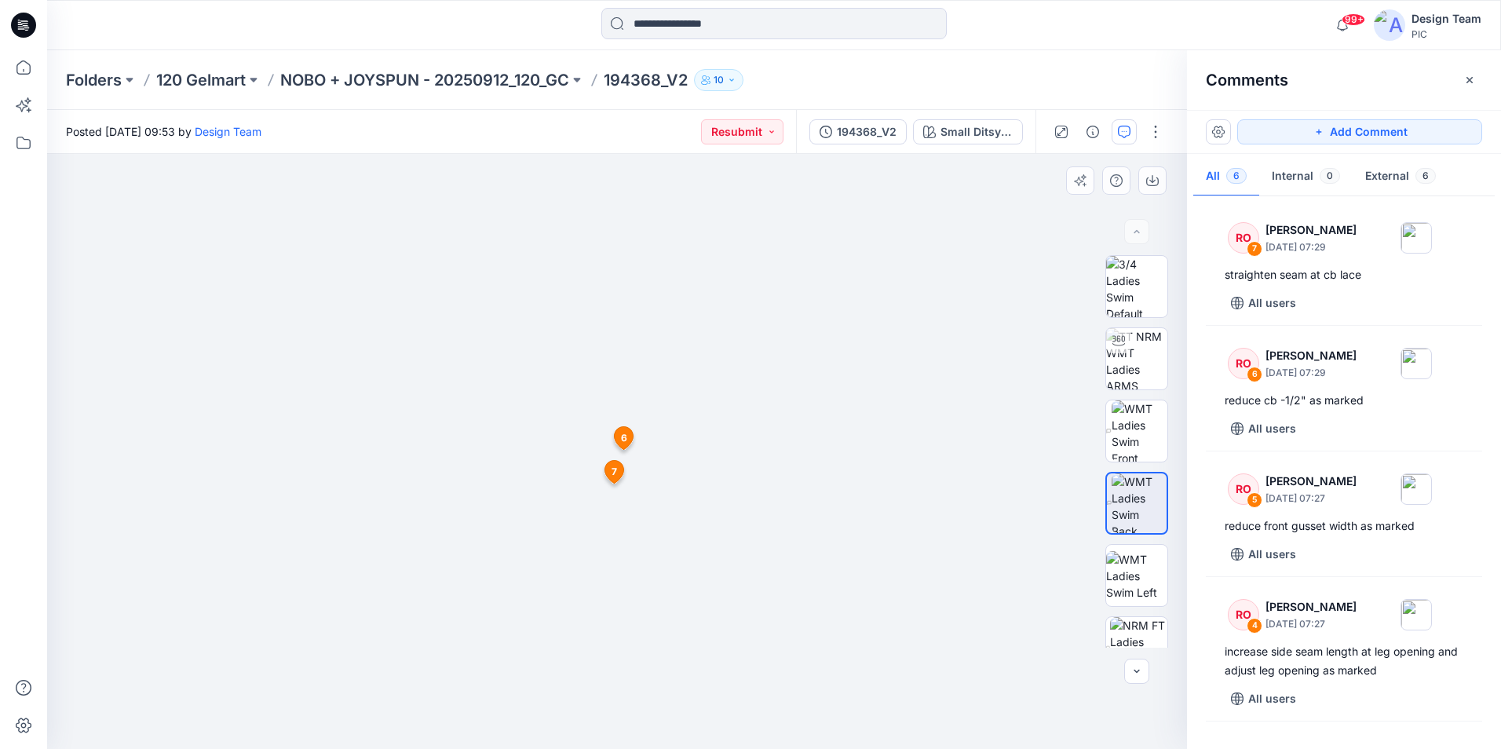
drag, startPoint x: 631, startPoint y: 709, endPoint x: 684, endPoint y: 373, distance: 340.1
click at [684, 373] on img at bounding box center [616, 307] width 881 height 881
click at [608, 462] on img at bounding box center [617, 238] width 1020 height 1020
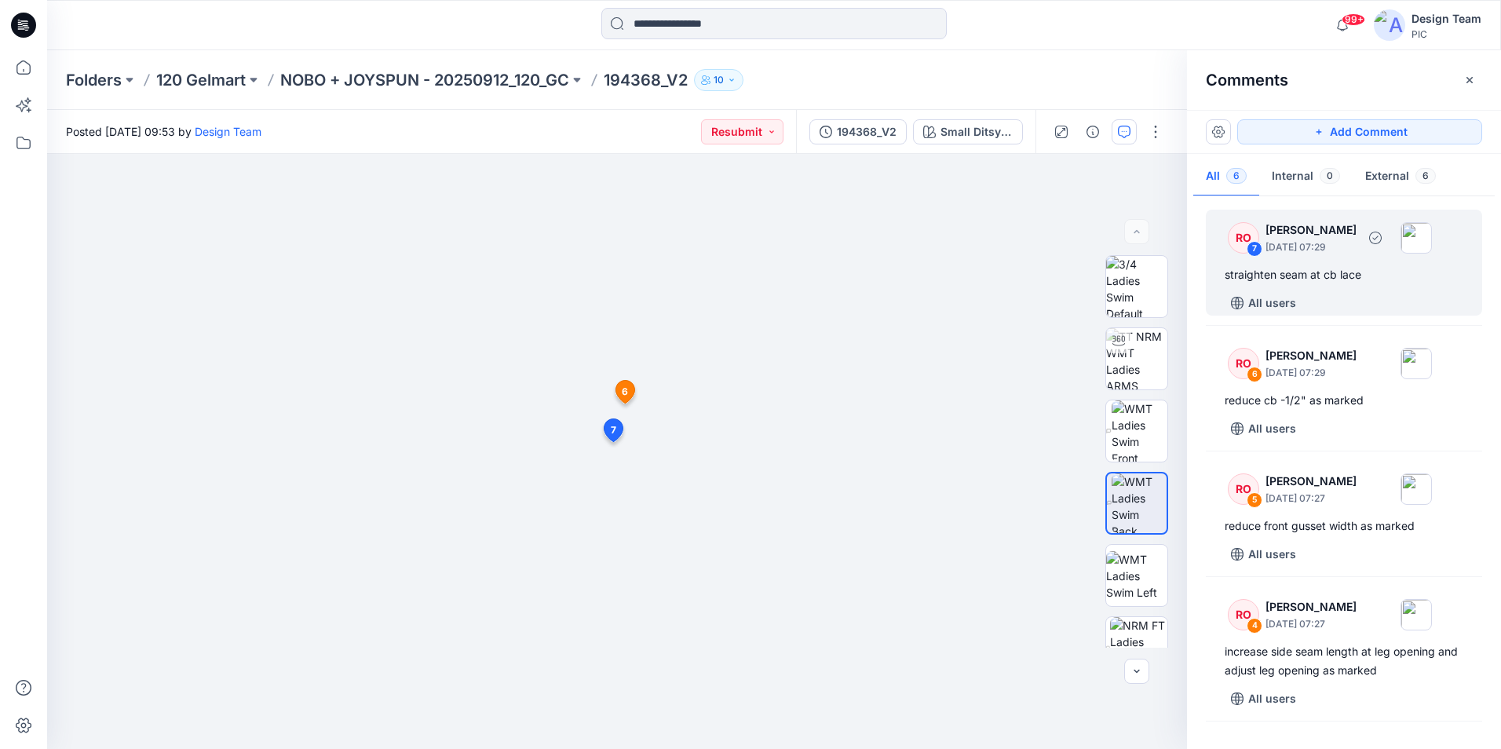
click at [1367, 302] on div "All users" at bounding box center [1352, 302] width 257 height 25
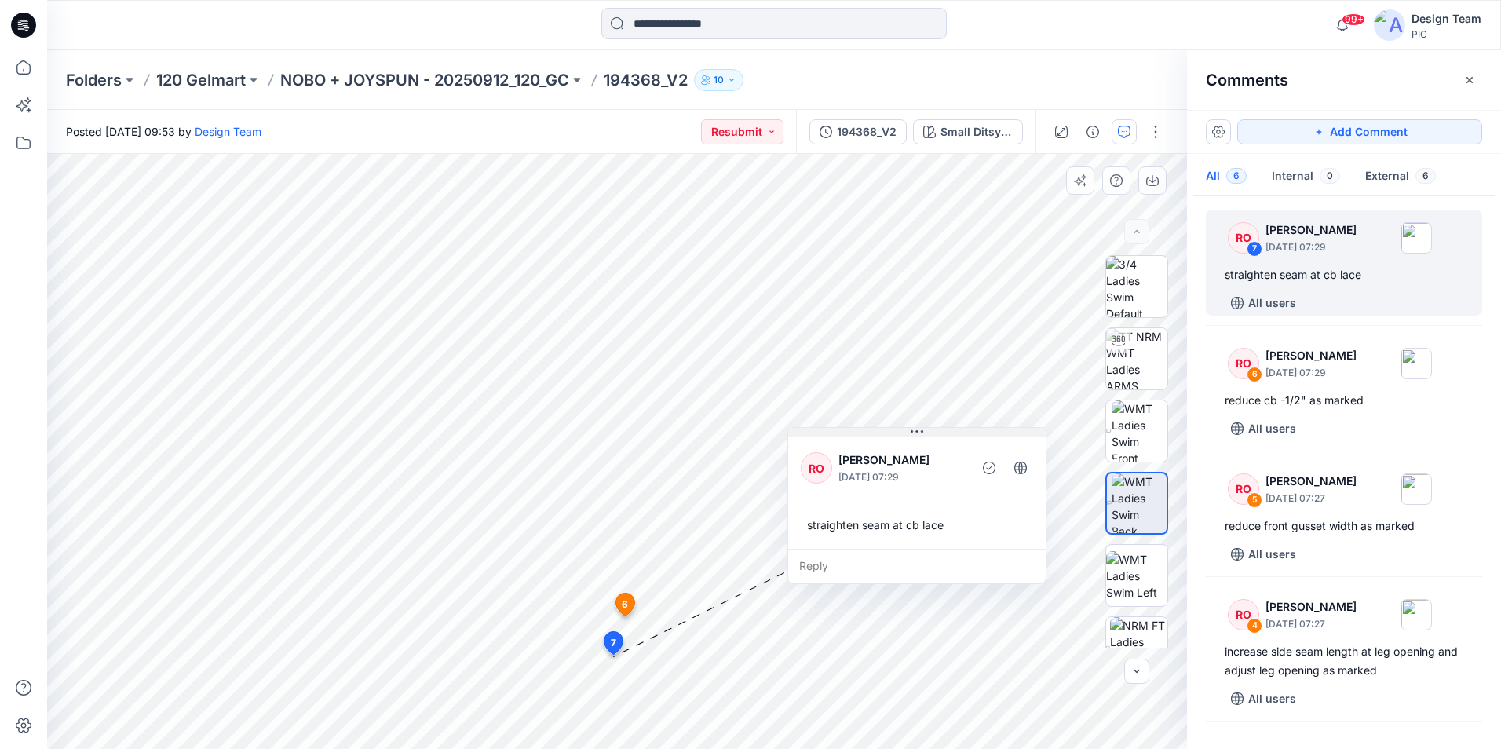
drag, startPoint x: 785, startPoint y: 679, endPoint x: 922, endPoint y: 420, distance: 293.1
click at [928, 434] on div "RO [PERSON_NAME] [DATE] 07:29 straighten seam at cb lace" at bounding box center [916, 491] width 257 height 115
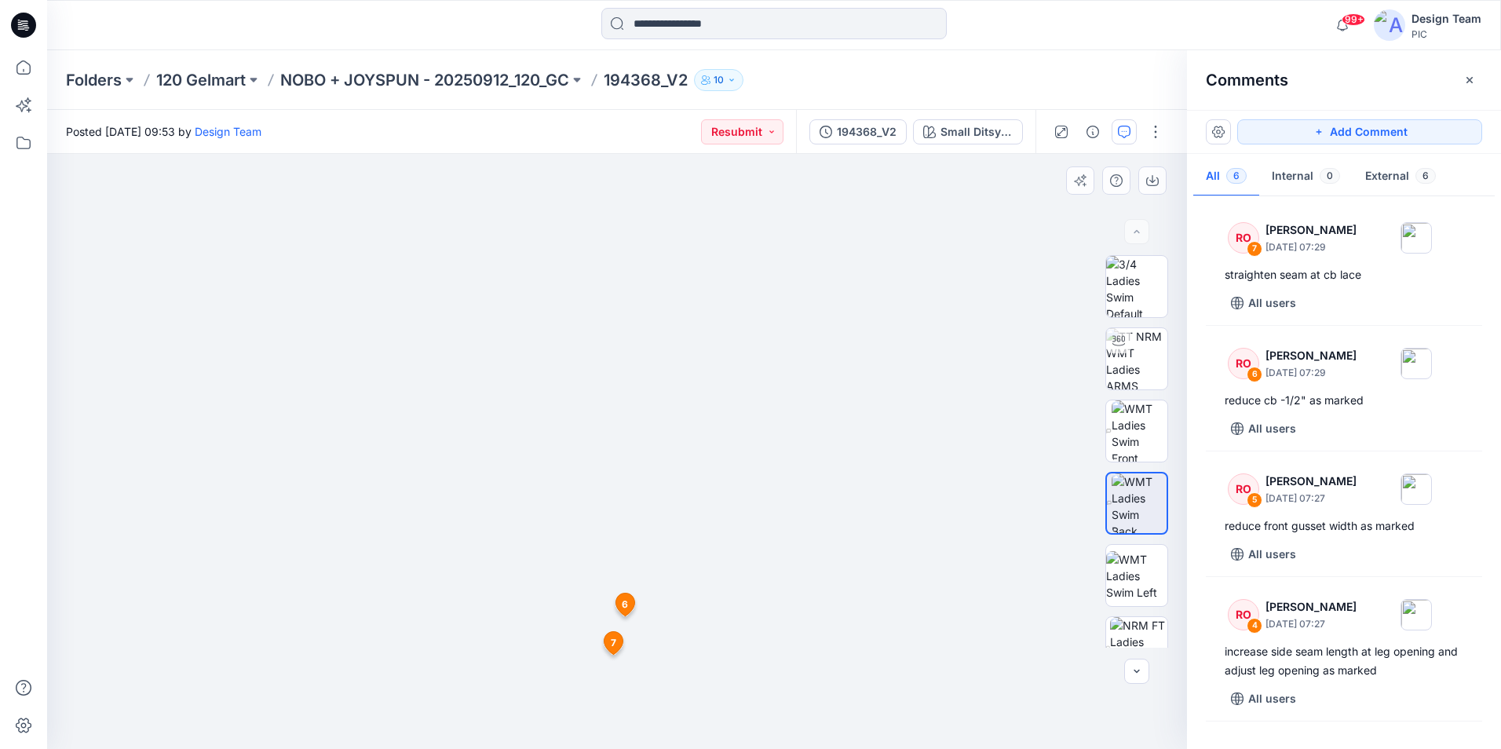
click at [626, 604] on span "6" at bounding box center [625, 604] width 6 height 14
click at [1136, 436] on img at bounding box center [1139, 430] width 57 height 61
click at [629, 582] on span "4" at bounding box center [629, 580] width 6 height 14
click at [628, 618] on span "5" at bounding box center [624, 621] width 5 height 14
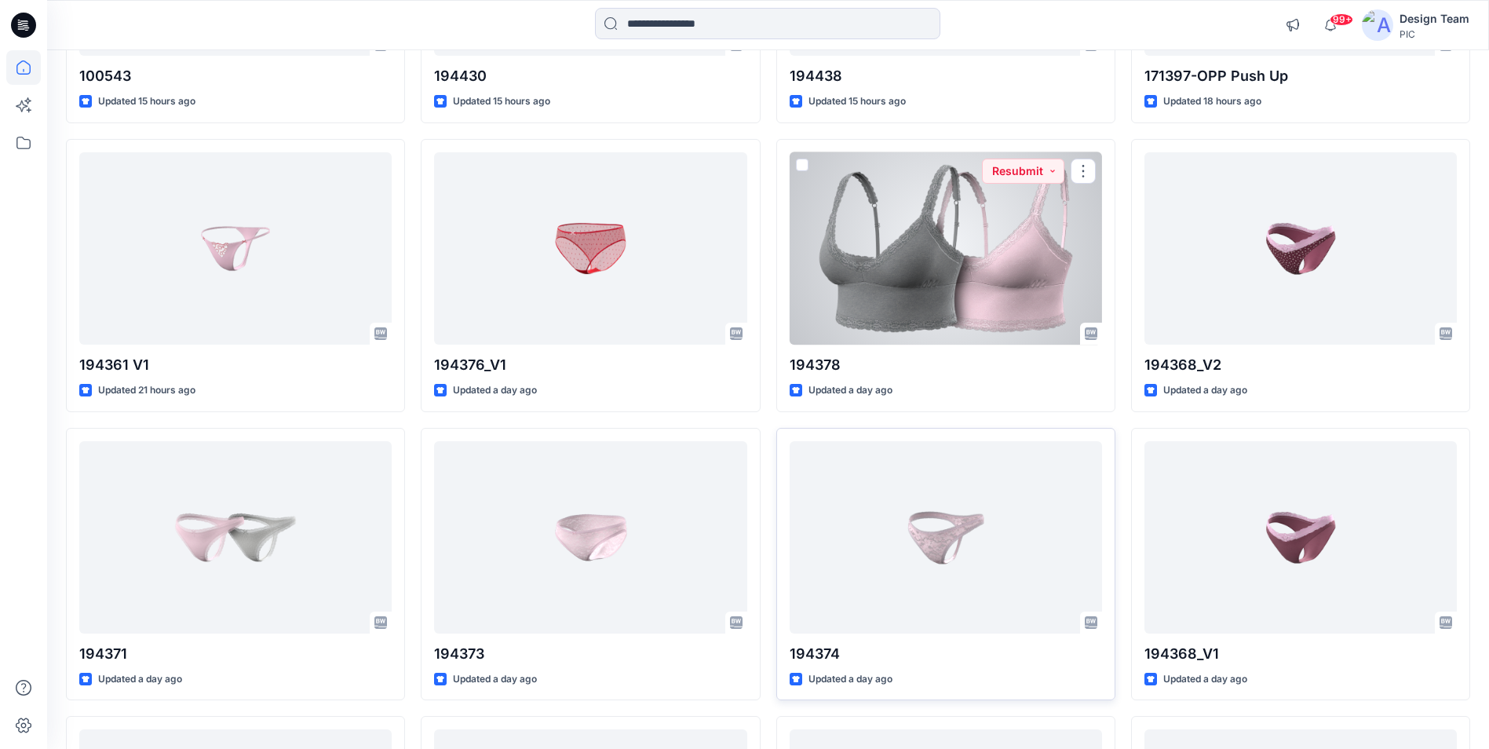
scroll to position [1020, 0]
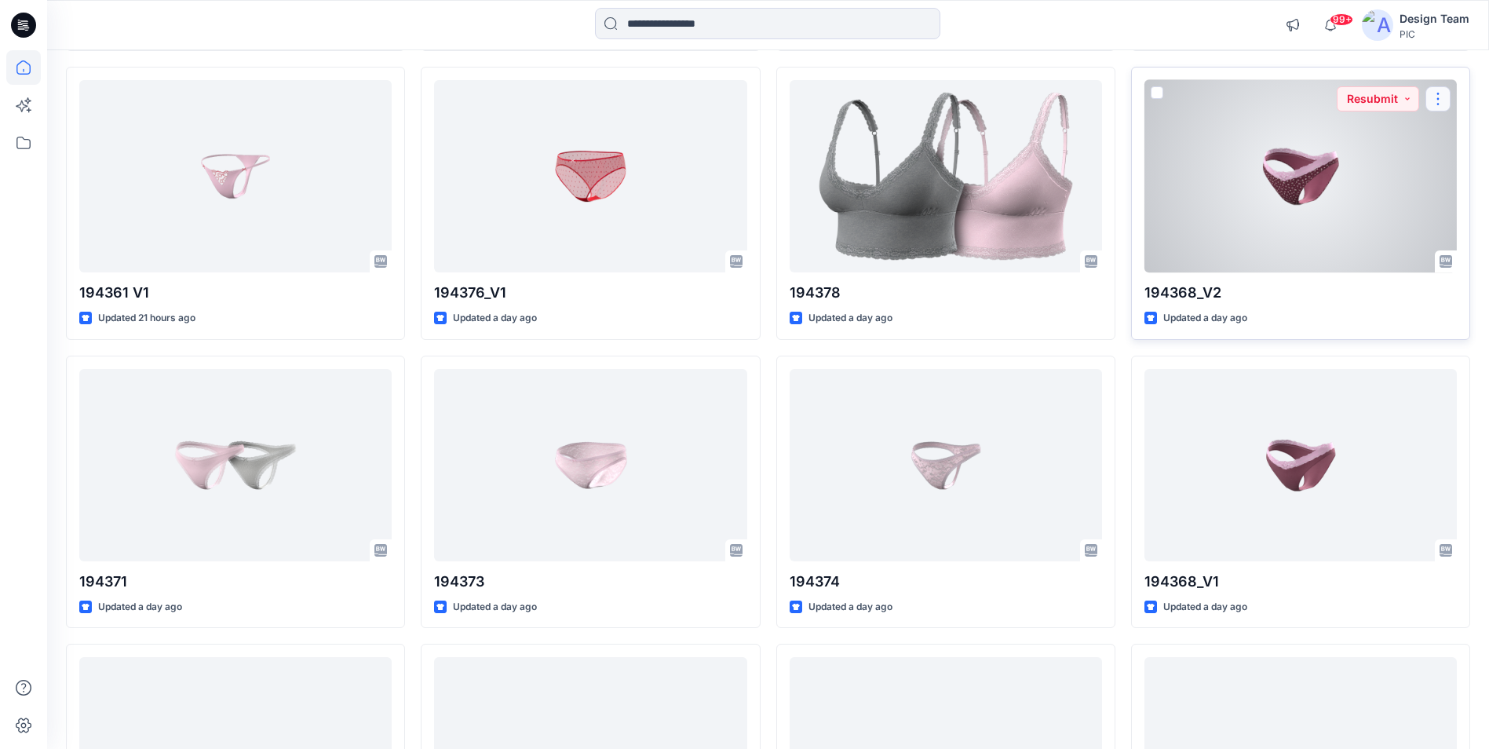
click at [1440, 94] on button "button" at bounding box center [1437, 98] width 25 height 25
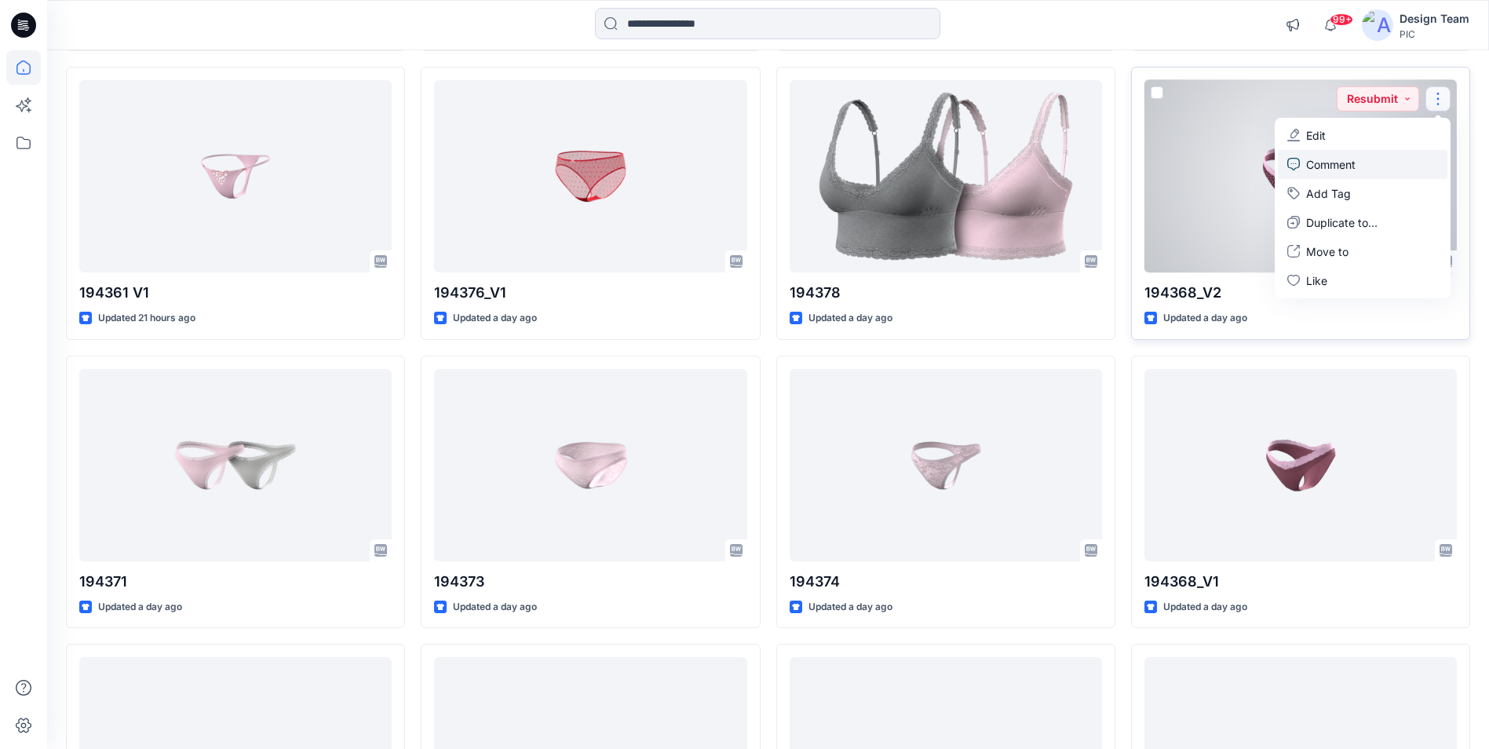
click at [1357, 164] on link "Comment" at bounding box center [1363, 164] width 170 height 29
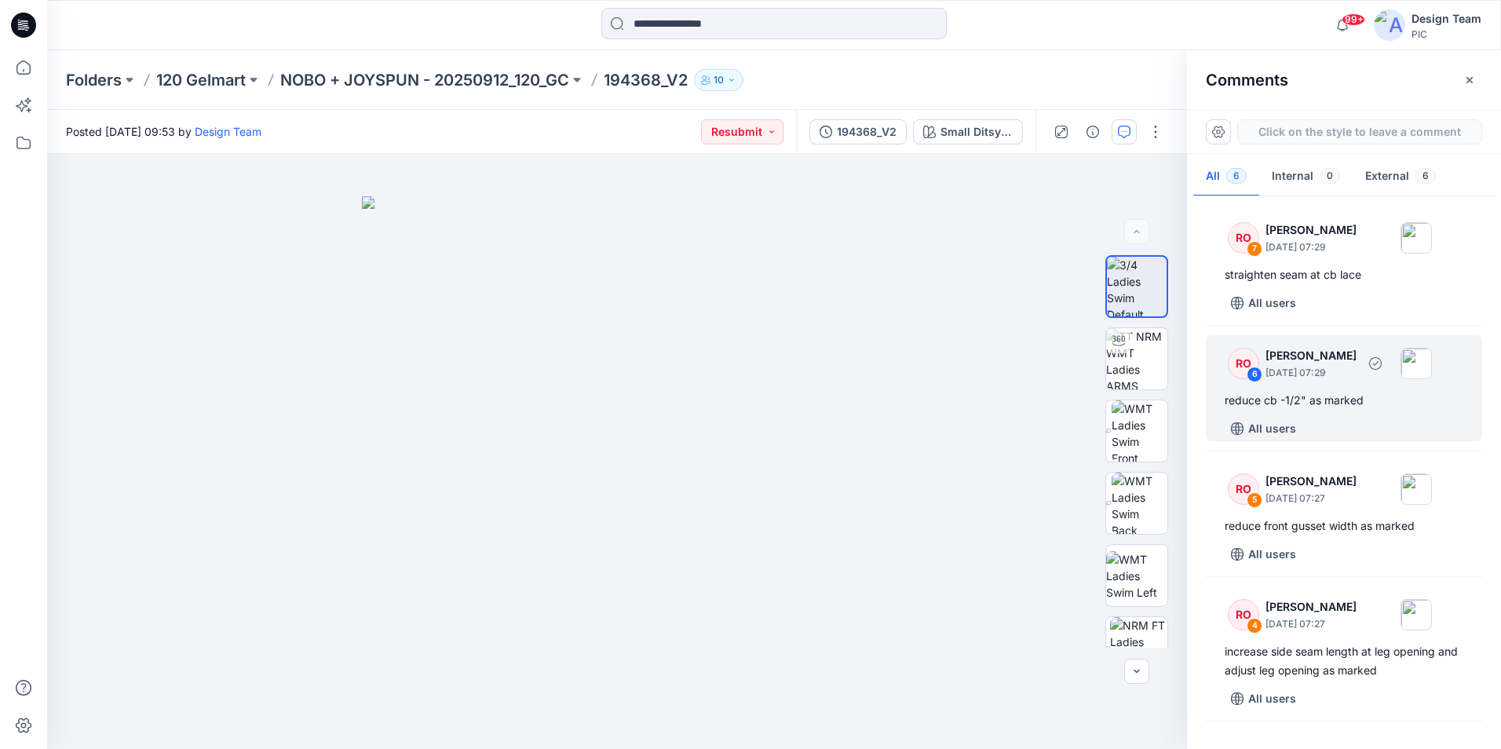
click at [1382, 414] on div "RO 6 Raquel Ortiz October 01, 2025 07:29 reduce cb -1/2" as marked All users" at bounding box center [1343, 388] width 276 height 106
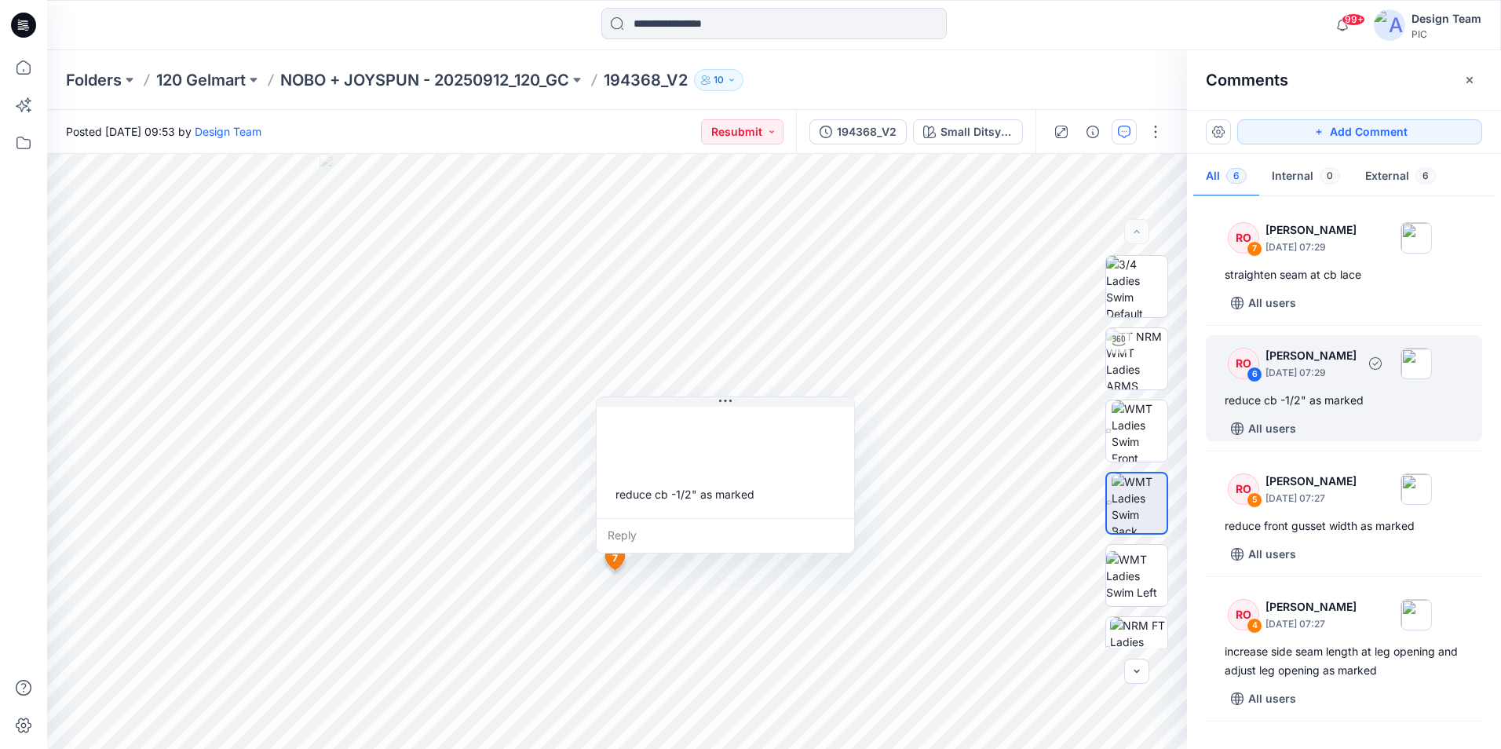
click at [1382, 414] on div "RO 6 Raquel Ortiz October 01, 2025 07:29 reduce cb -1/2" as marked All users" at bounding box center [1343, 388] width 276 height 106
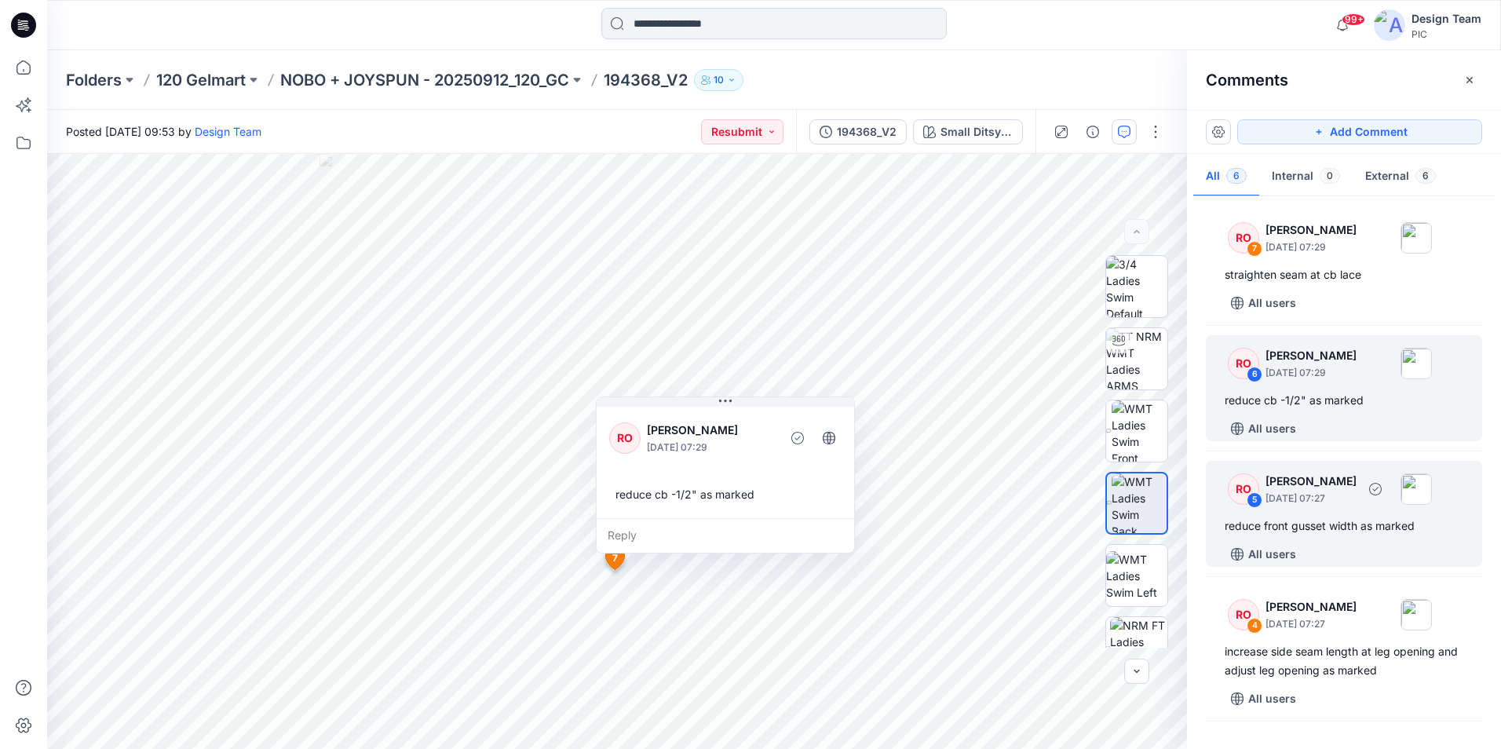
click at [1405, 537] on div "RO 5 Raquel Ortiz October 01, 2025 07:27 reduce front gusset width as marked Al…" at bounding box center [1343, 514] width 276 height 106
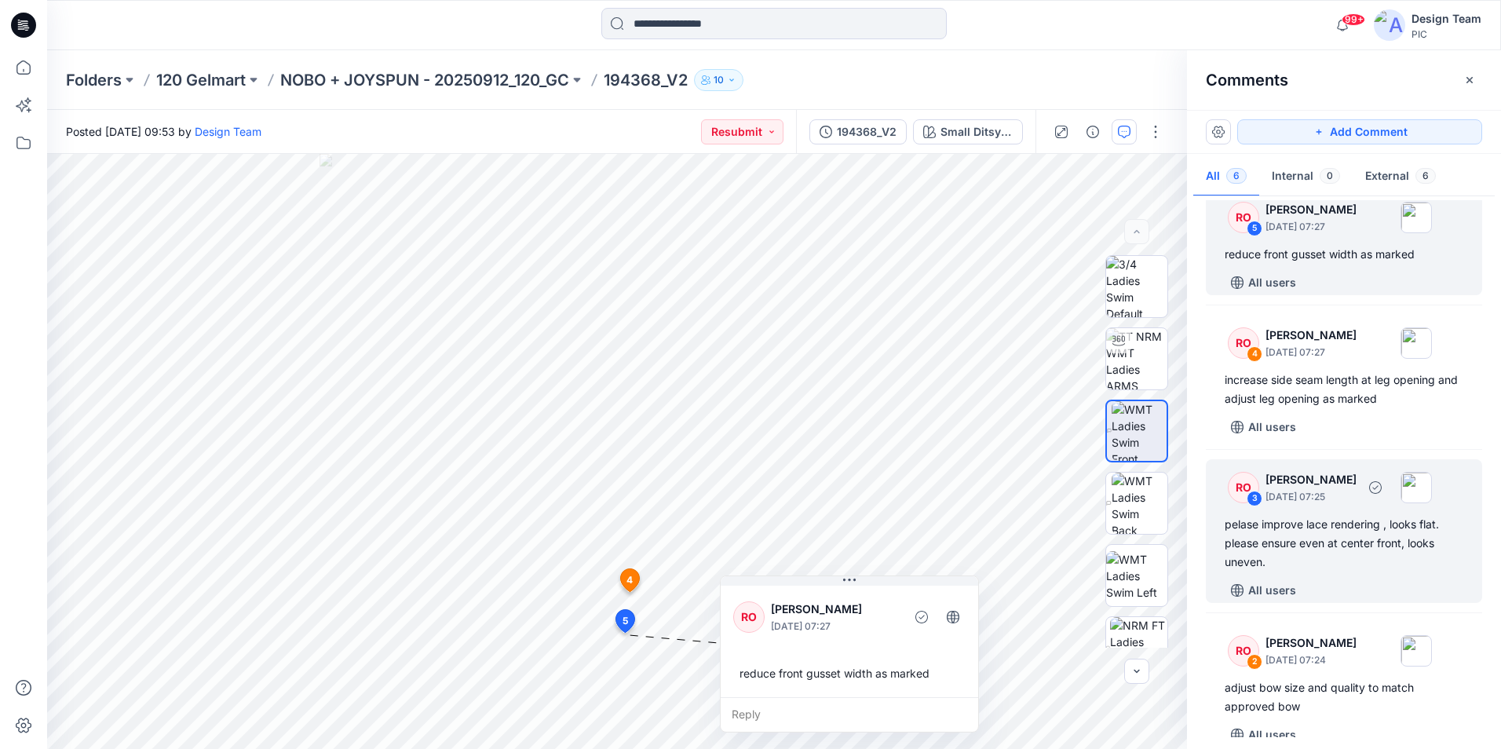
scroll to position [291, 0]
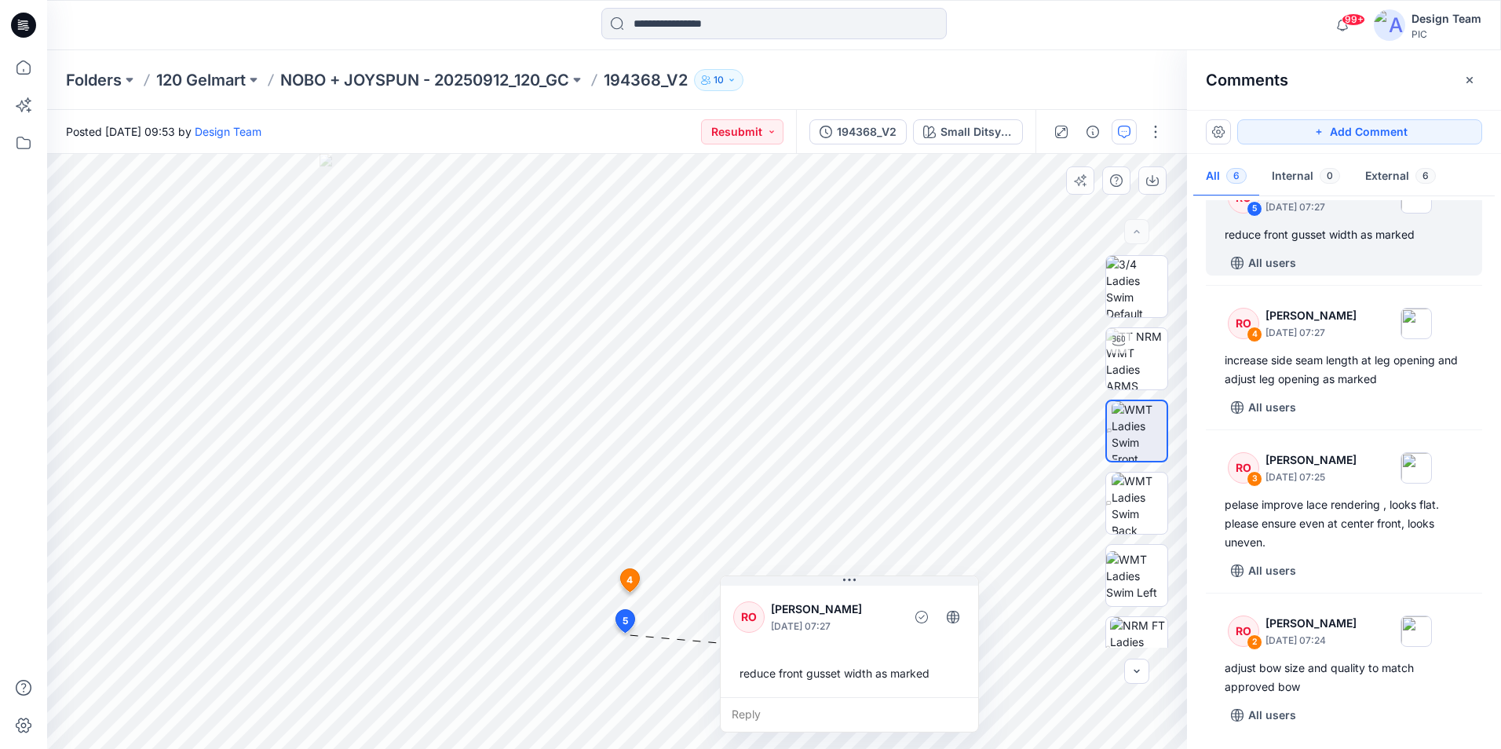
click at [621, 580] on icon at bounding box center [629, 580] width 19 height 23
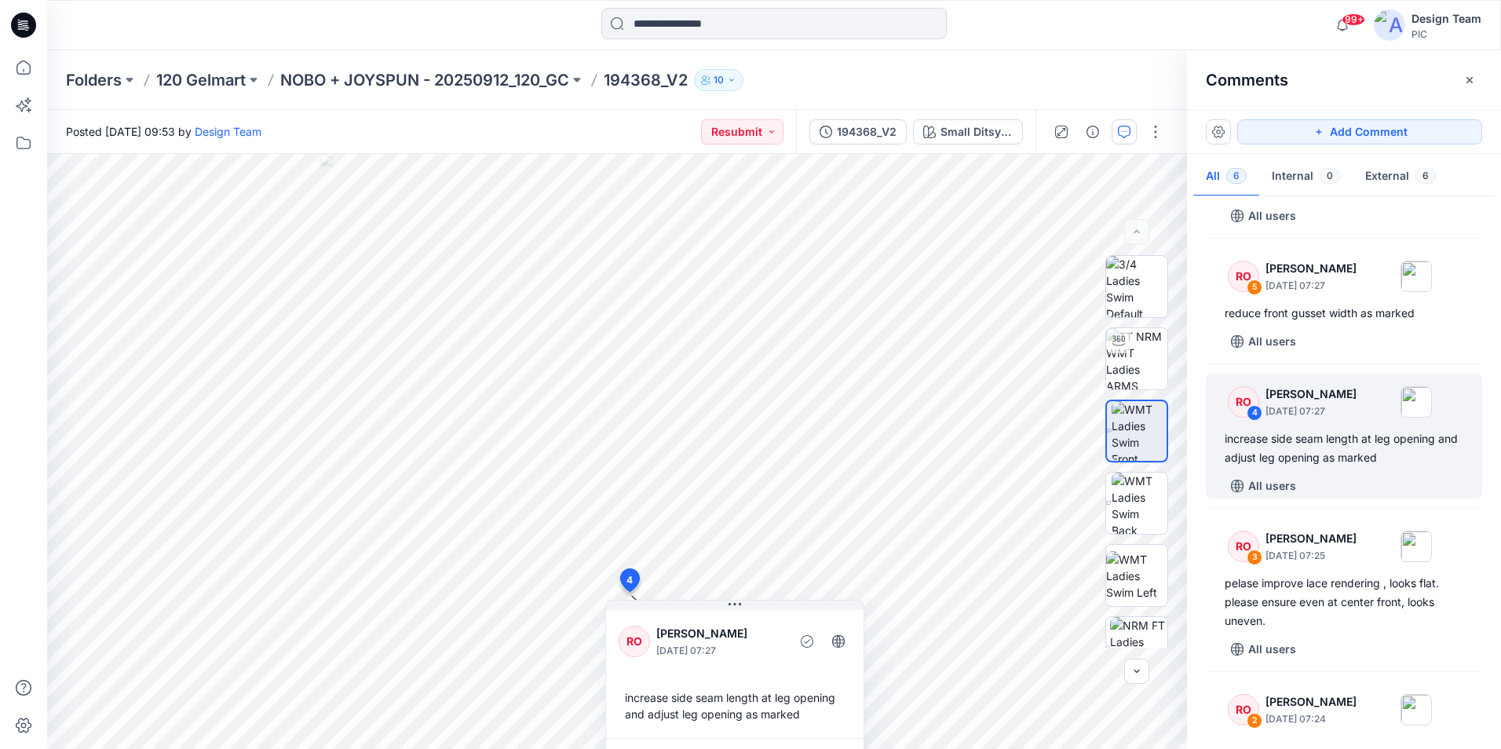
scroll to position [213, 0]
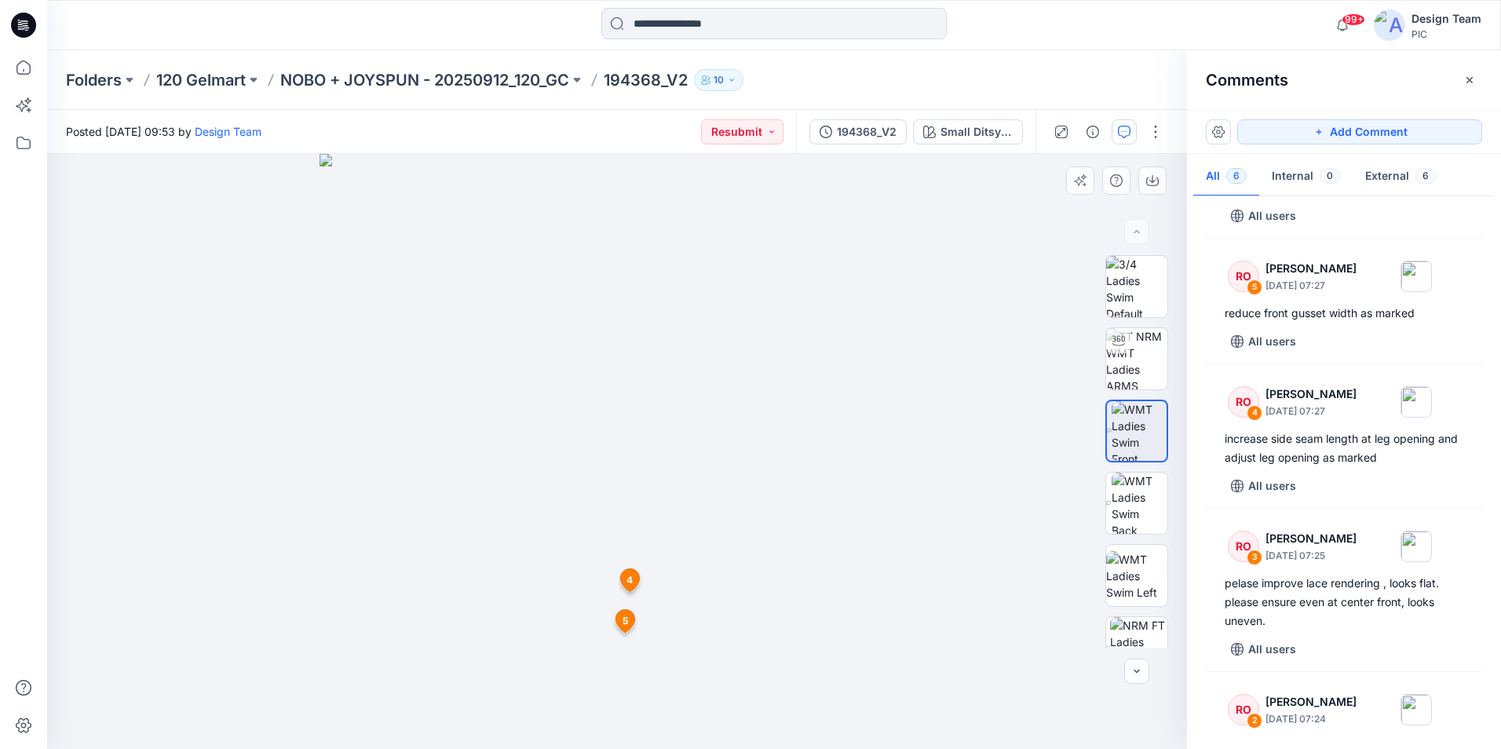
click at [612, 606] on img at bounding box center [616, 451] width 595 height 595
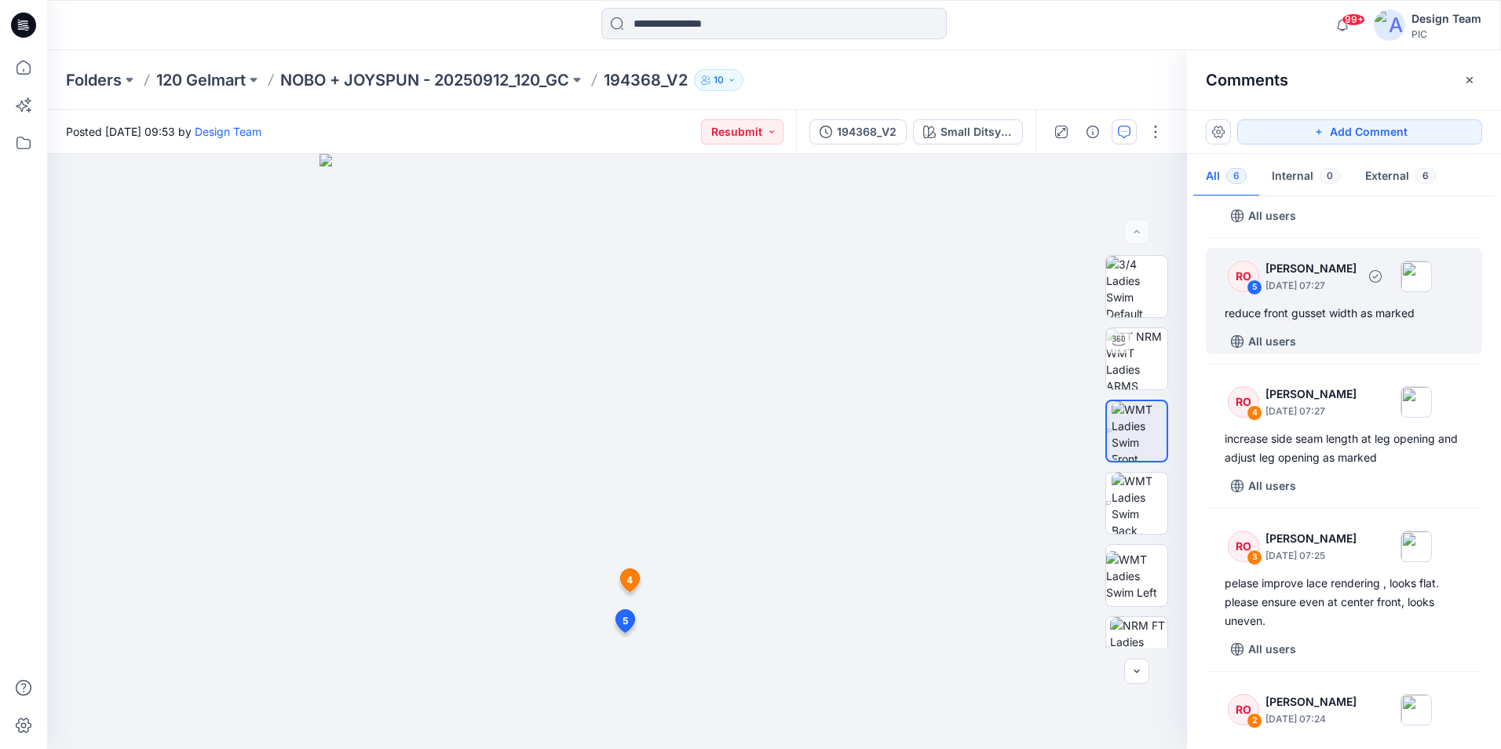
scroll to position [0, 0]
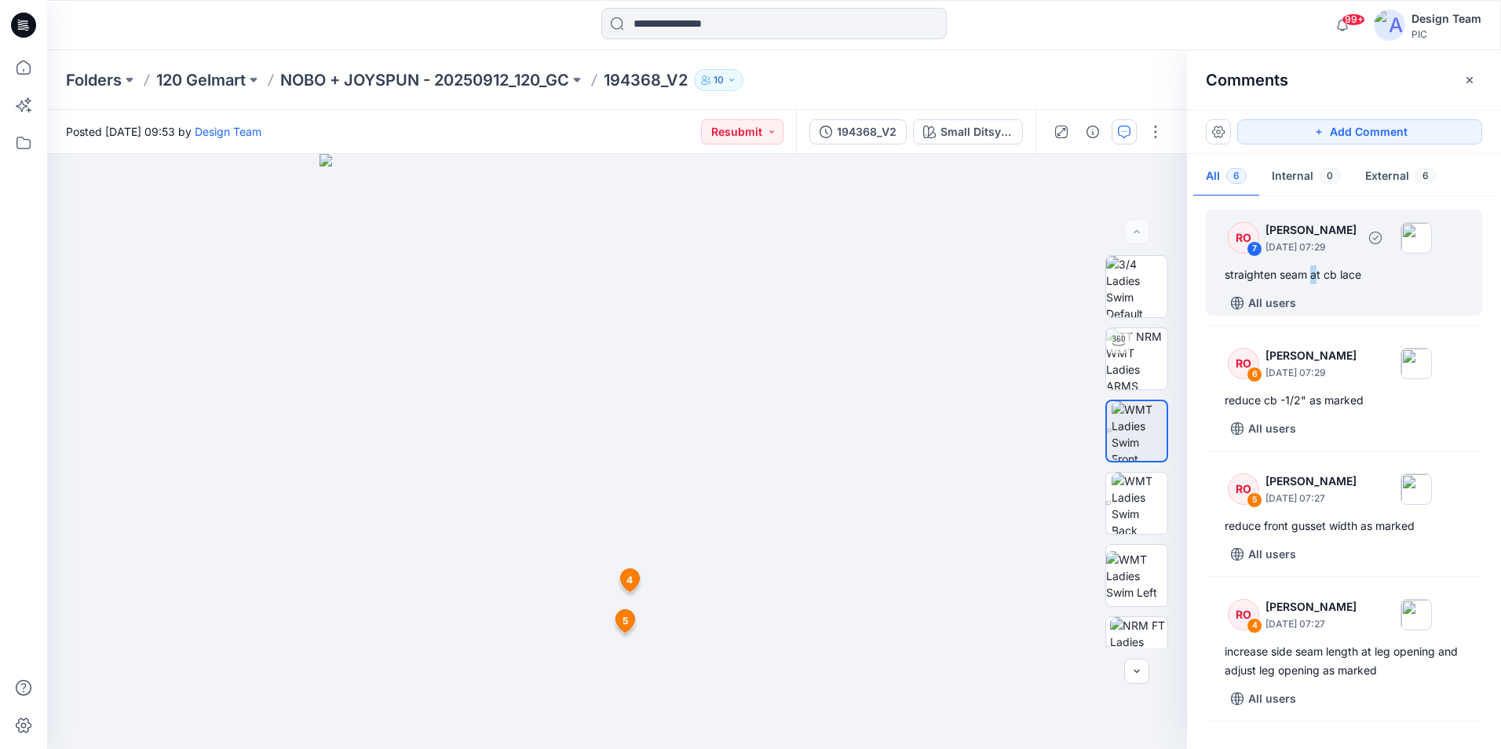
click at [1312, 283] on div "RO 7 Raquel Ortiz October 01, 2025 07:29 straighten seam at cb lace All users" at bounding box center [1343, 263] width 276 height 106
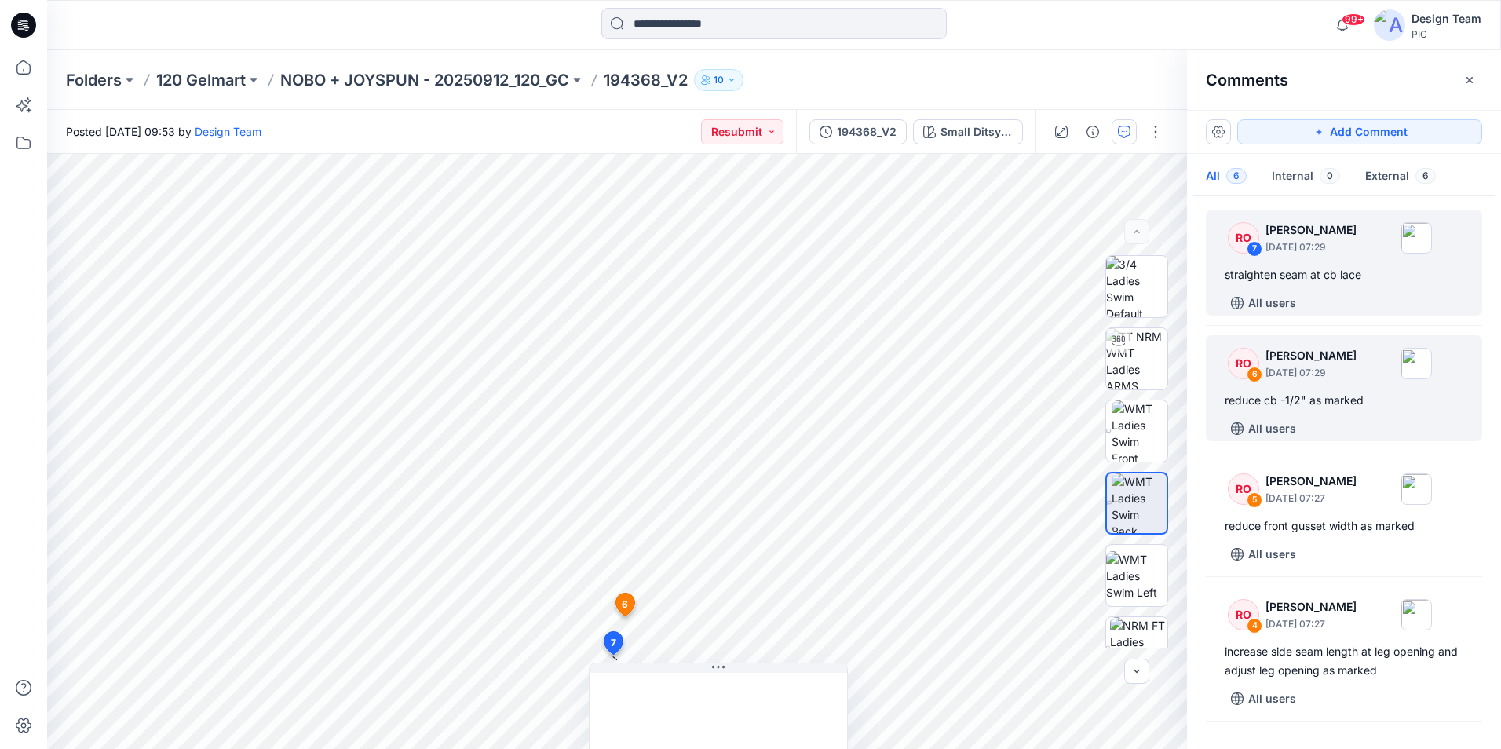
drag, startPoint x: 1312, startPoint y: 283, endPoint x: 1357, endPoint y: 391, distance: 116.5
click at [1357, 391] on div "RO 6 Raquel Ortiz October 01, 2025 07:29 reduce cb -1/2" as marked All users" at bounding box center [1343, 388] width 276 height 106
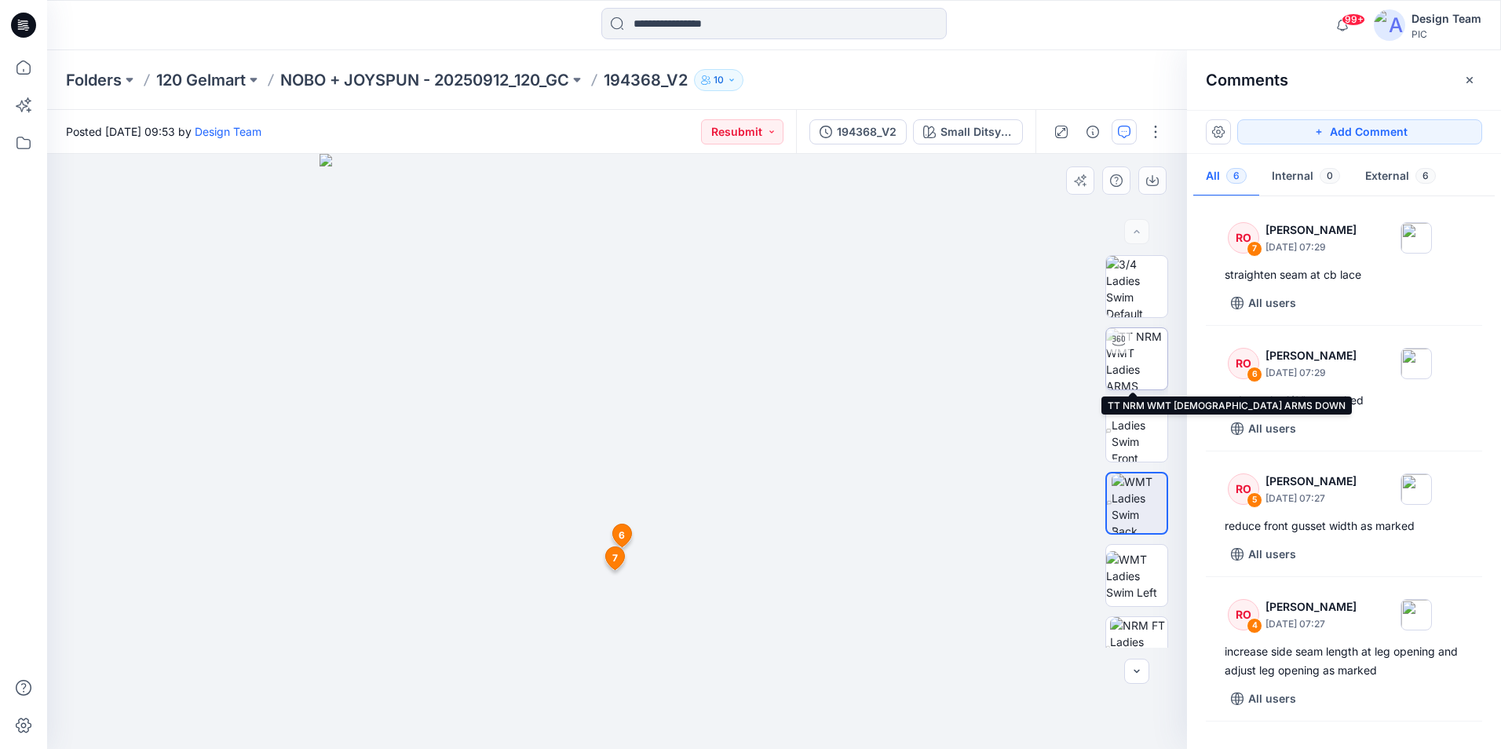
click at [1136, 351] on img at bounding box center [1136, 358] width 61 height 61
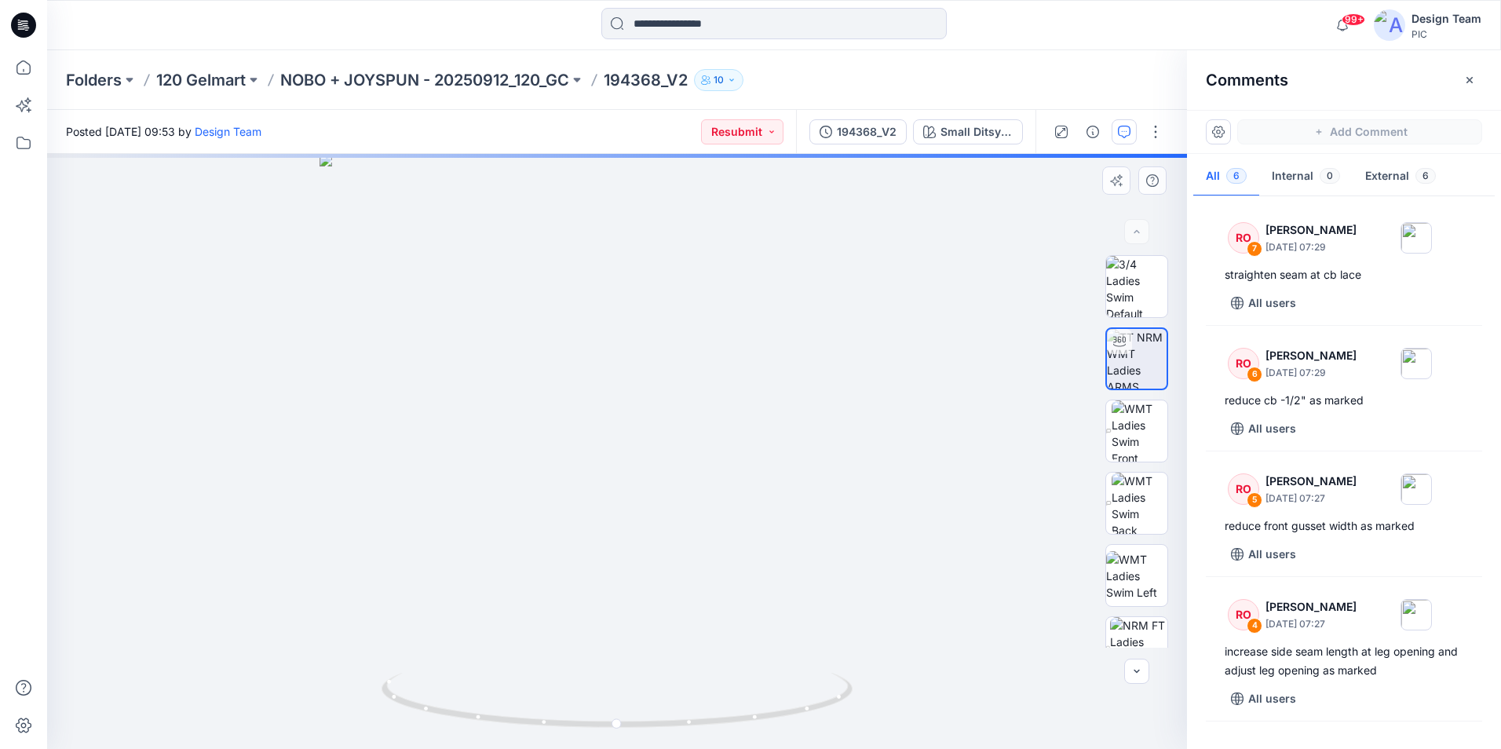
click at [607, 531] on div at bounding box center [617, 451] width 1140 height 595
click at [621, 497] on div at bounding box center [617, 451] width 1140 height 595
click at [630, 475] on div at bounding box center [617, 451] width 1140 height 595
click at [619, 549] on div at bounding box center [617, 451] width 1140 height 595
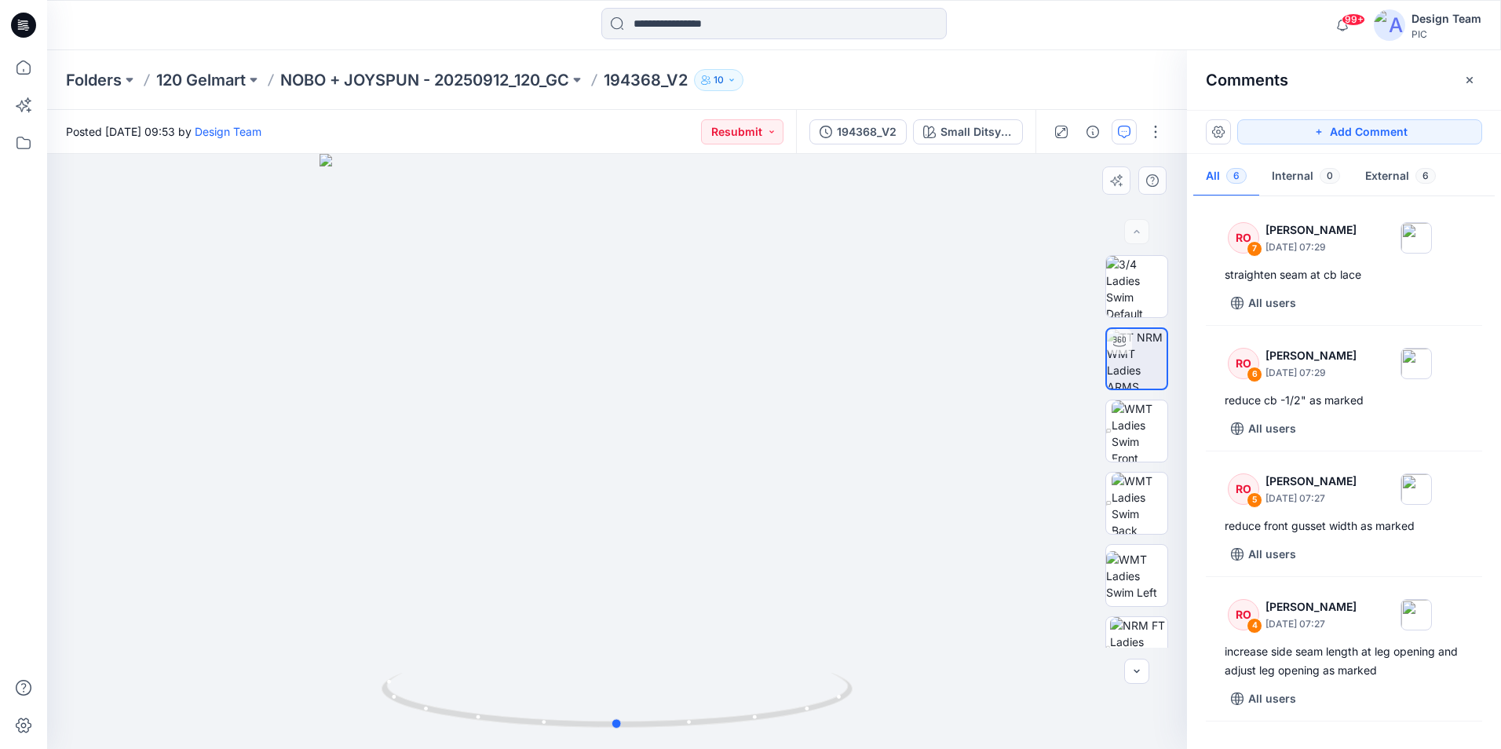
click at [622, 546] on div at bounding box center [617, 451] width 1140 height 595
click at [1133, 294] on img at bounding box center [1136, 286] width 61 height 61
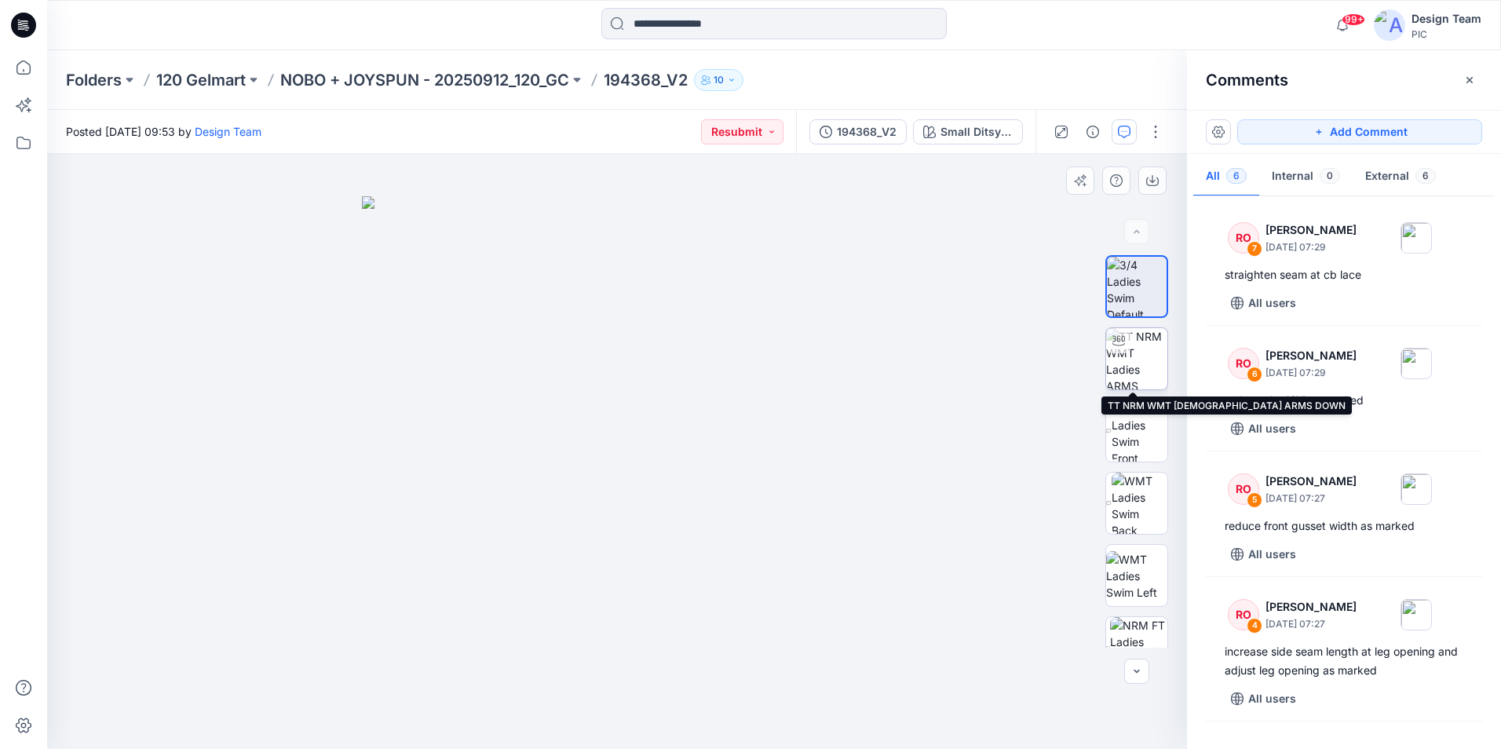
click at [1136, 365] on img at bounding box center [1136, 358] width 61 height 61
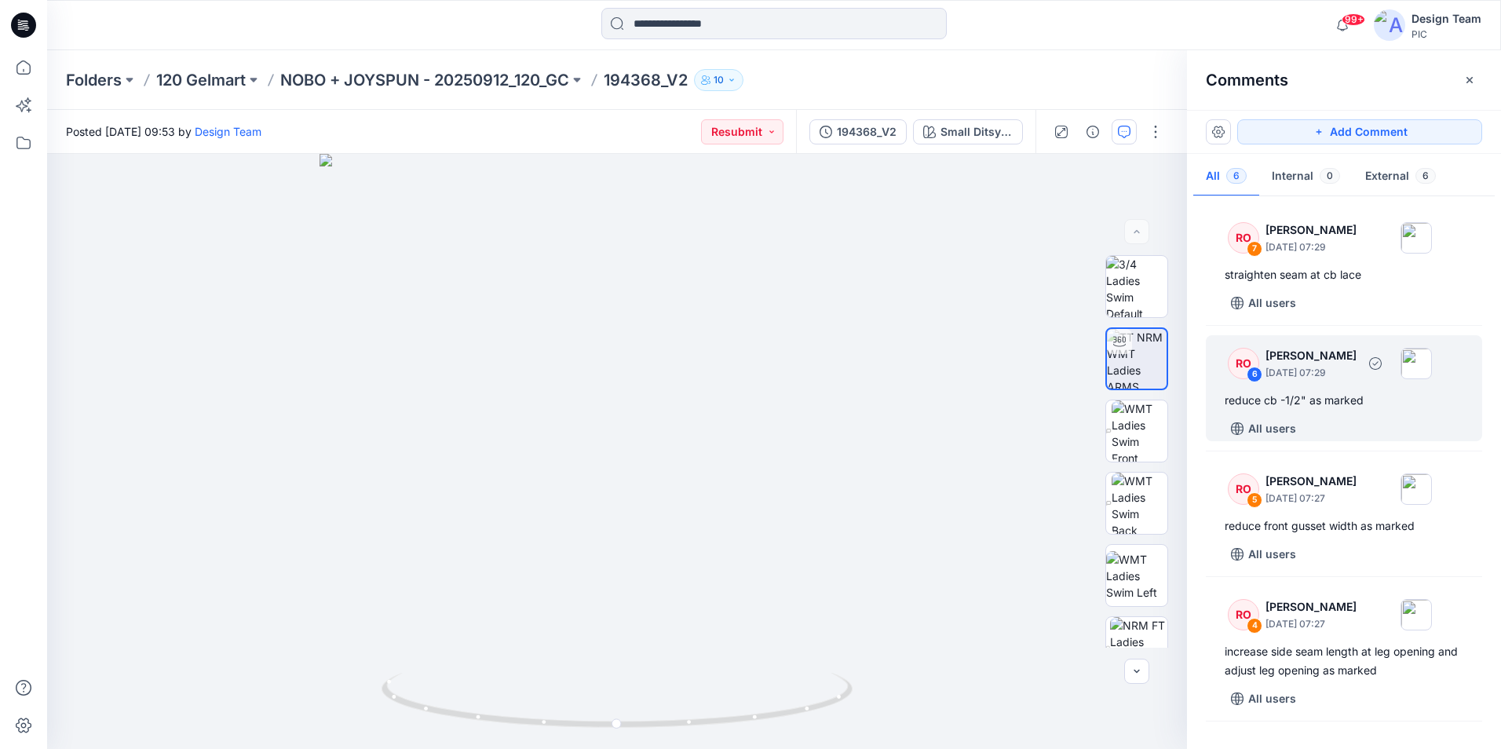
click at [1288, 393] on div "reduce cb -1/2" as marked" at bounding box center [1343, 400] width 239 height 19
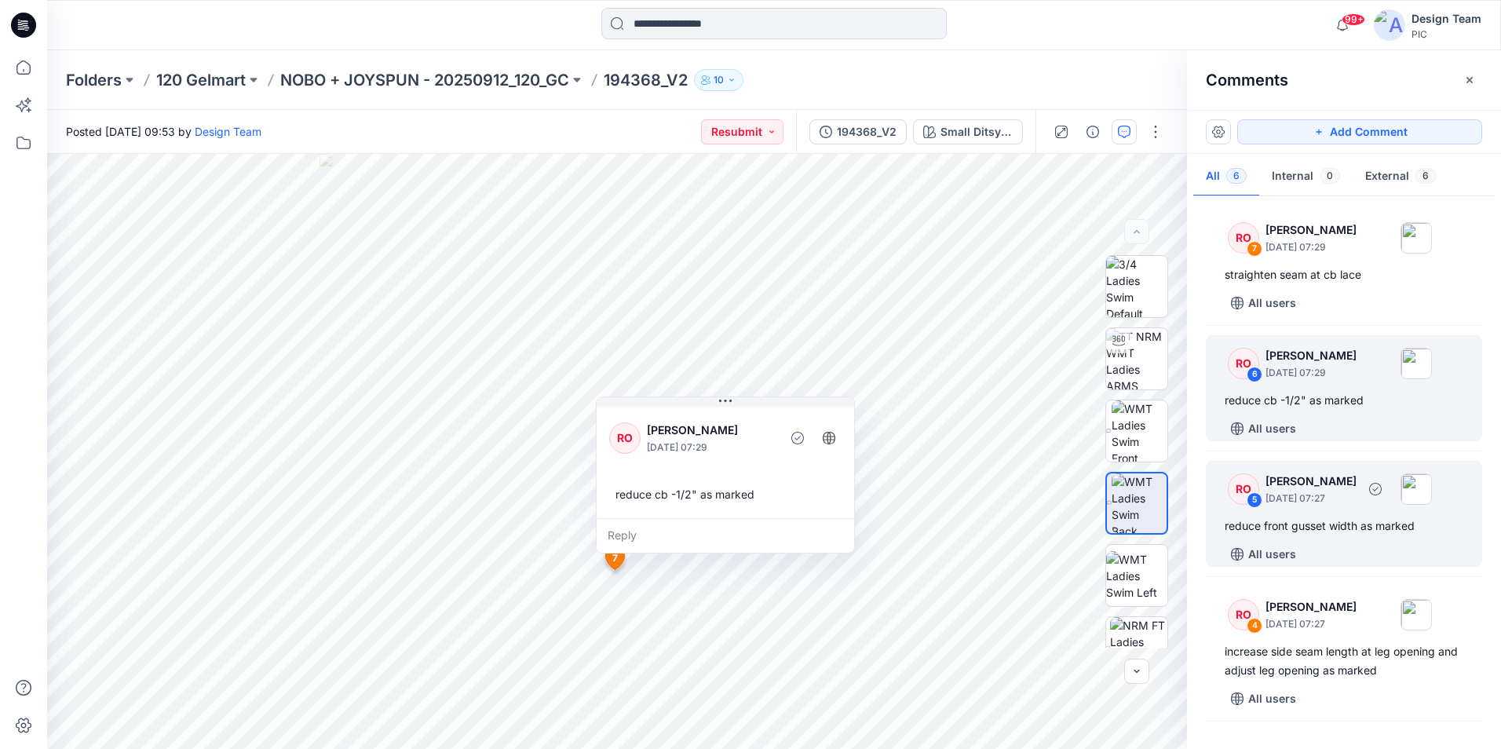
scroll to position [78, 0]
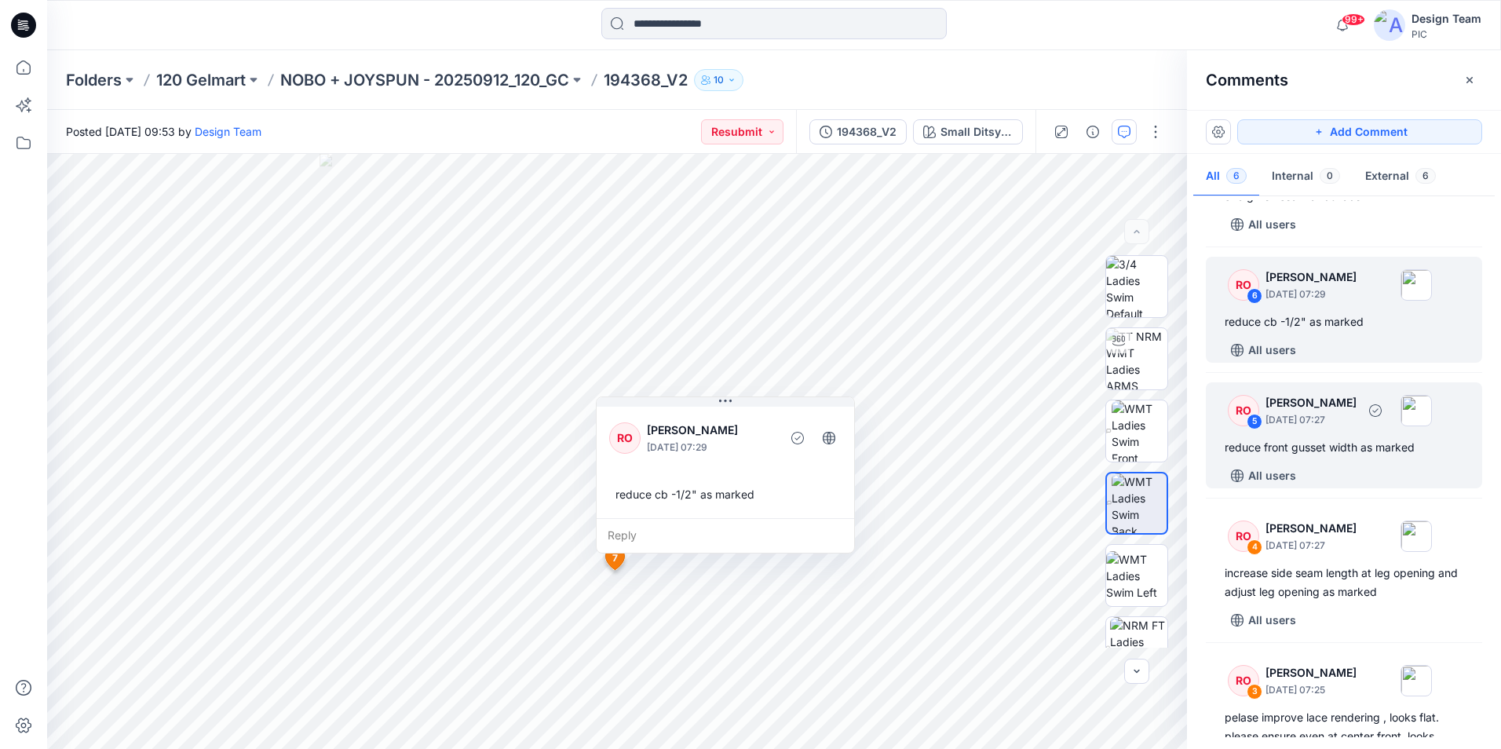
click at [1351, 439] on div "reduce front gusset width as marked" at bounding box center [1343, 447] width 239 height 19
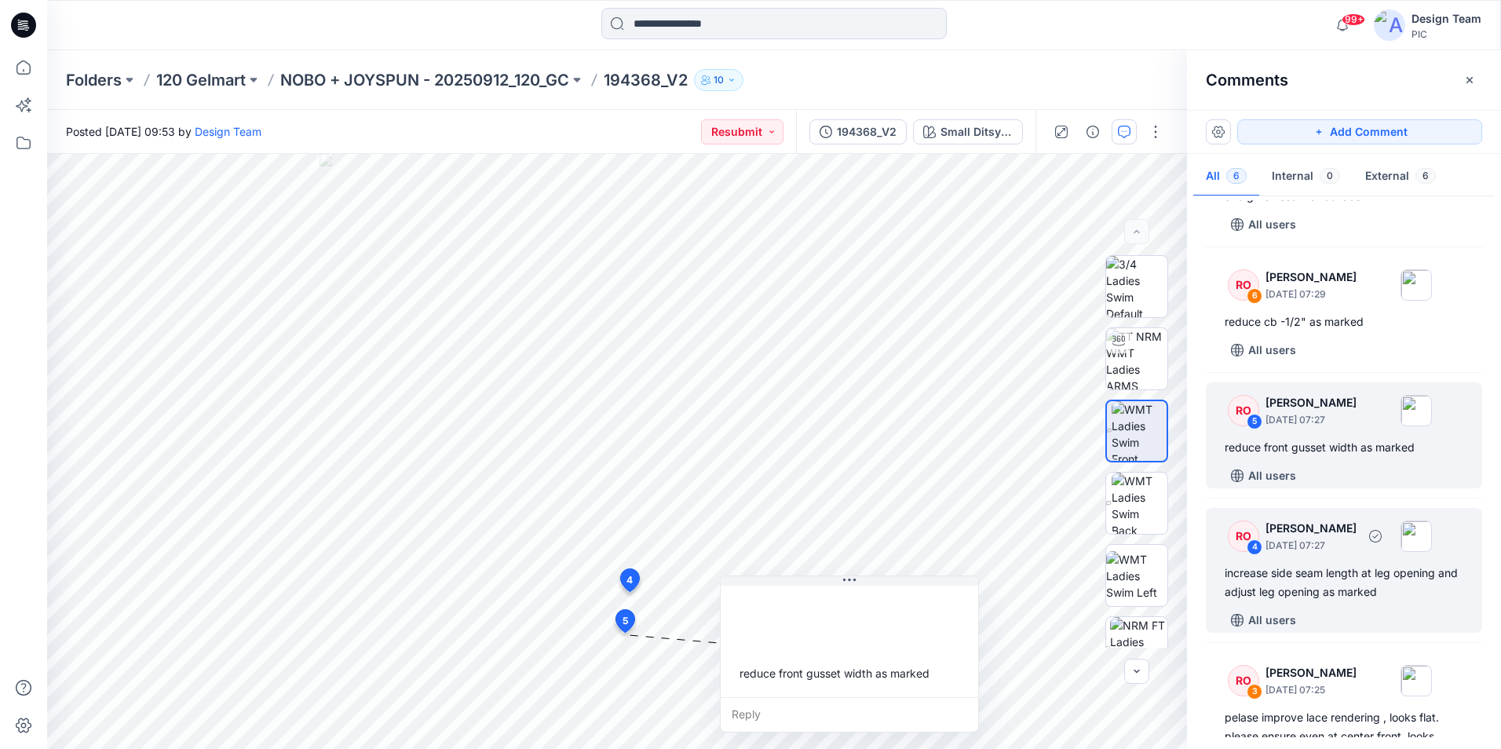
click at [1328, 574] on div "increase side seam length at leg opening and adjust leg opening as marked" at bounding box center [1343, 582] width 239 height 38
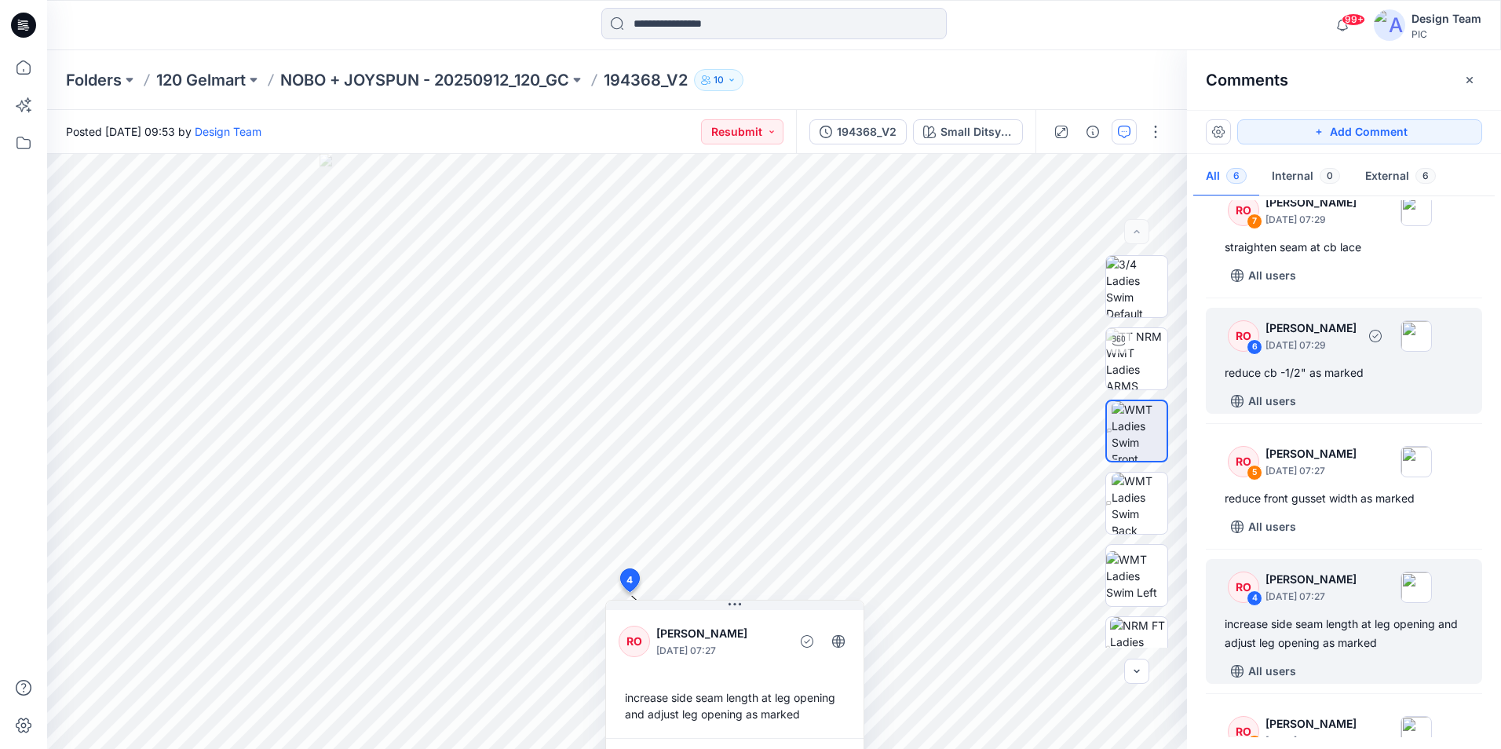
scroll to position [0, 0]
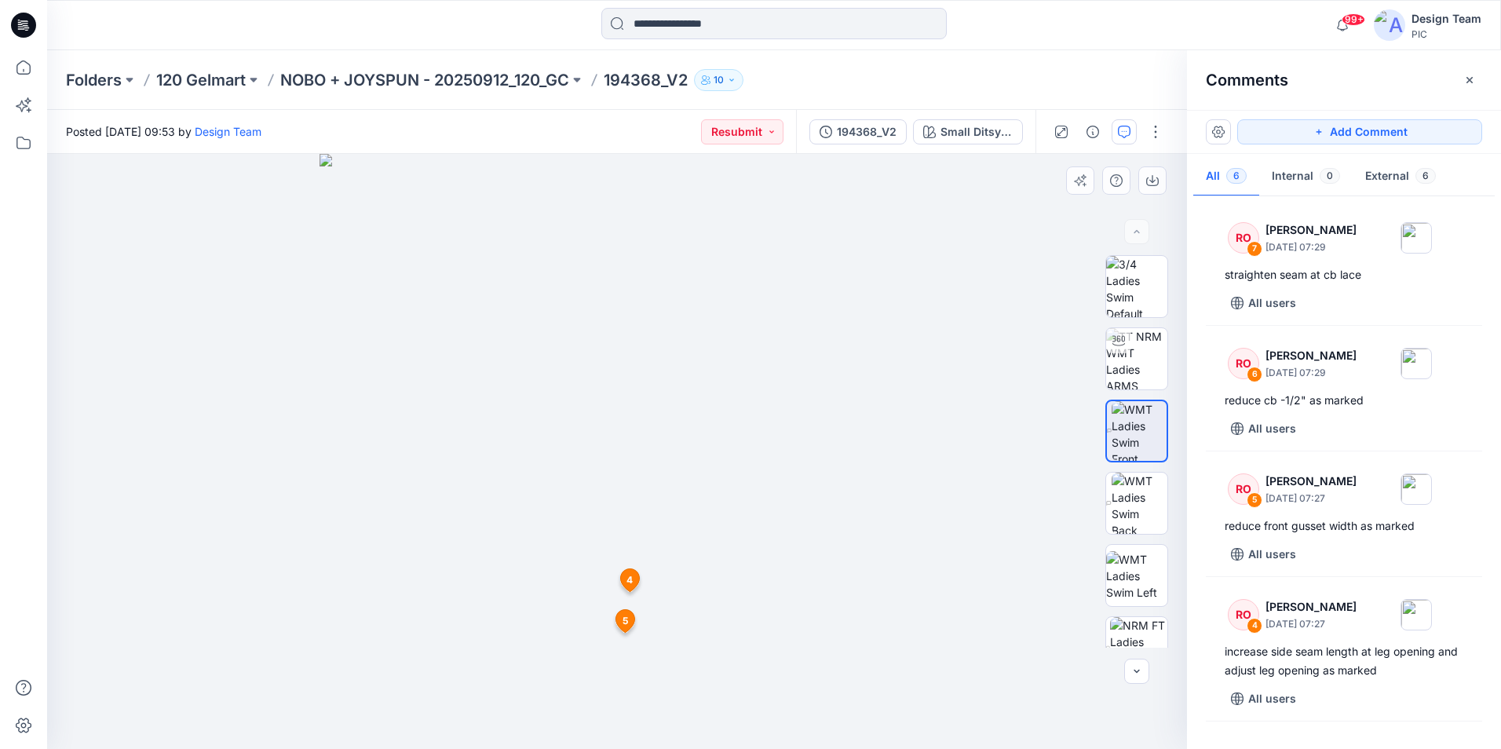
click at [799, 531] on img at bounding box center [616, 451] width 595 height 595
click at [906, 508] on img at bounding box center [616, 451] width 595 height 595
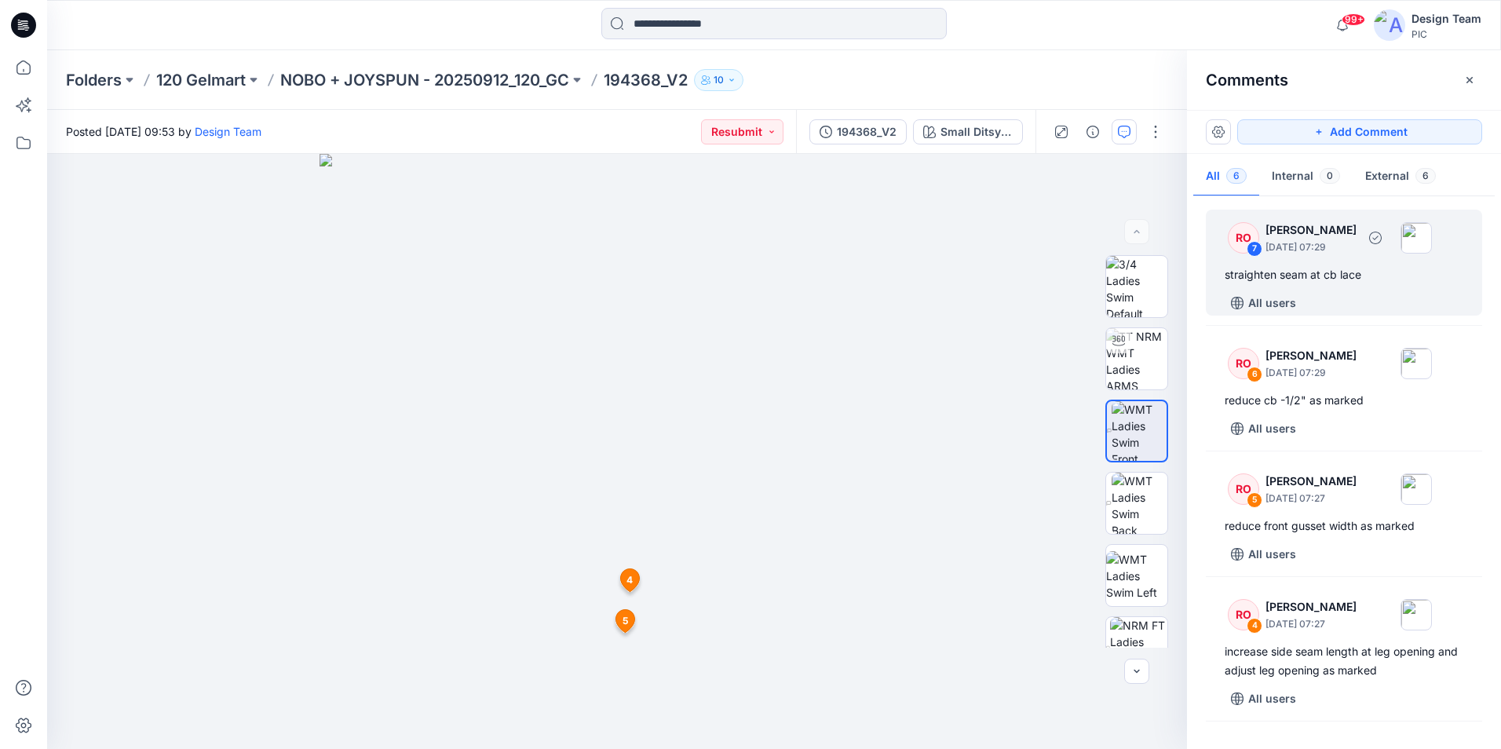
click at [1330, 297] on div "All users" at bounding box center [1352, 302] width 257 height 25
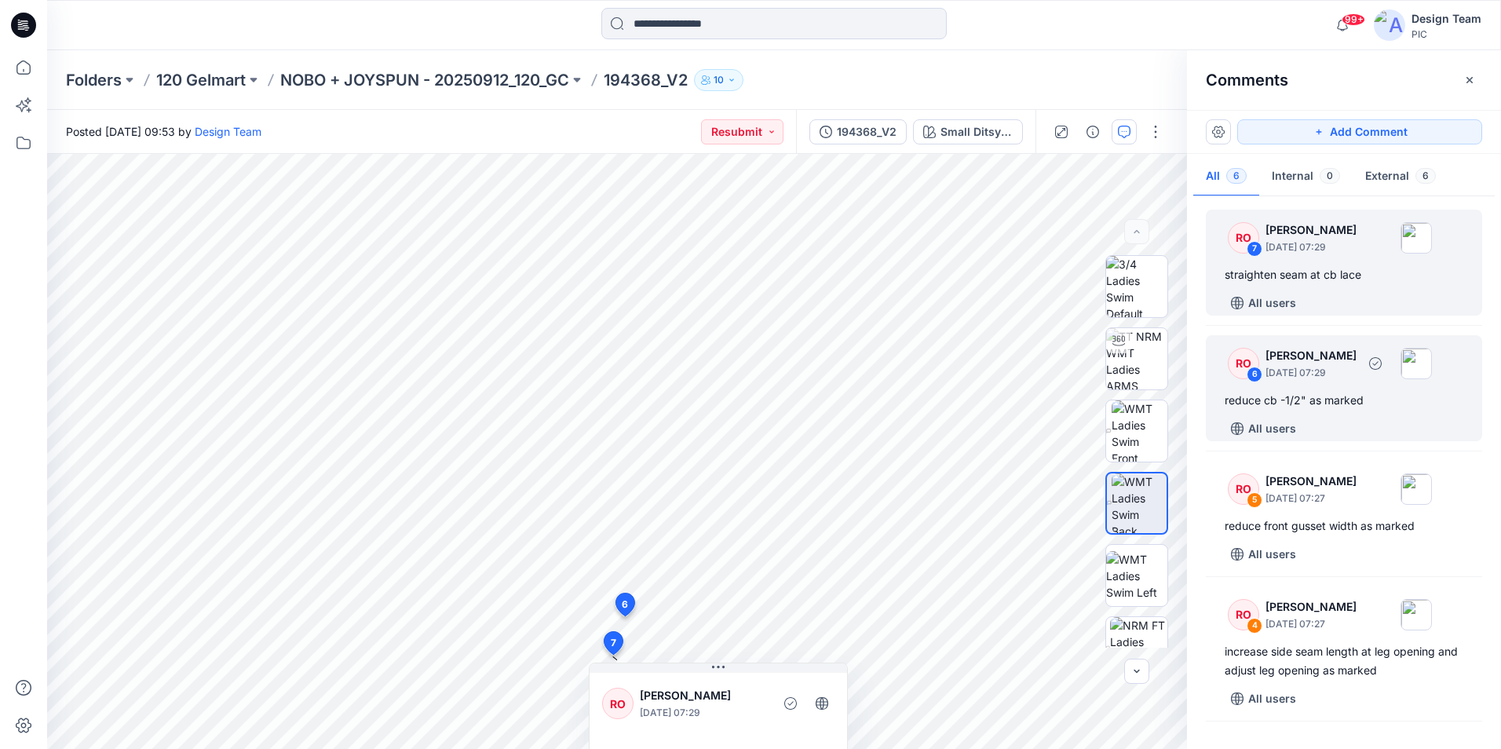
click at [1391, 406] on div "reduce cb -1/2" as marked" at bounding box center [1343, 400] width 239 height 19
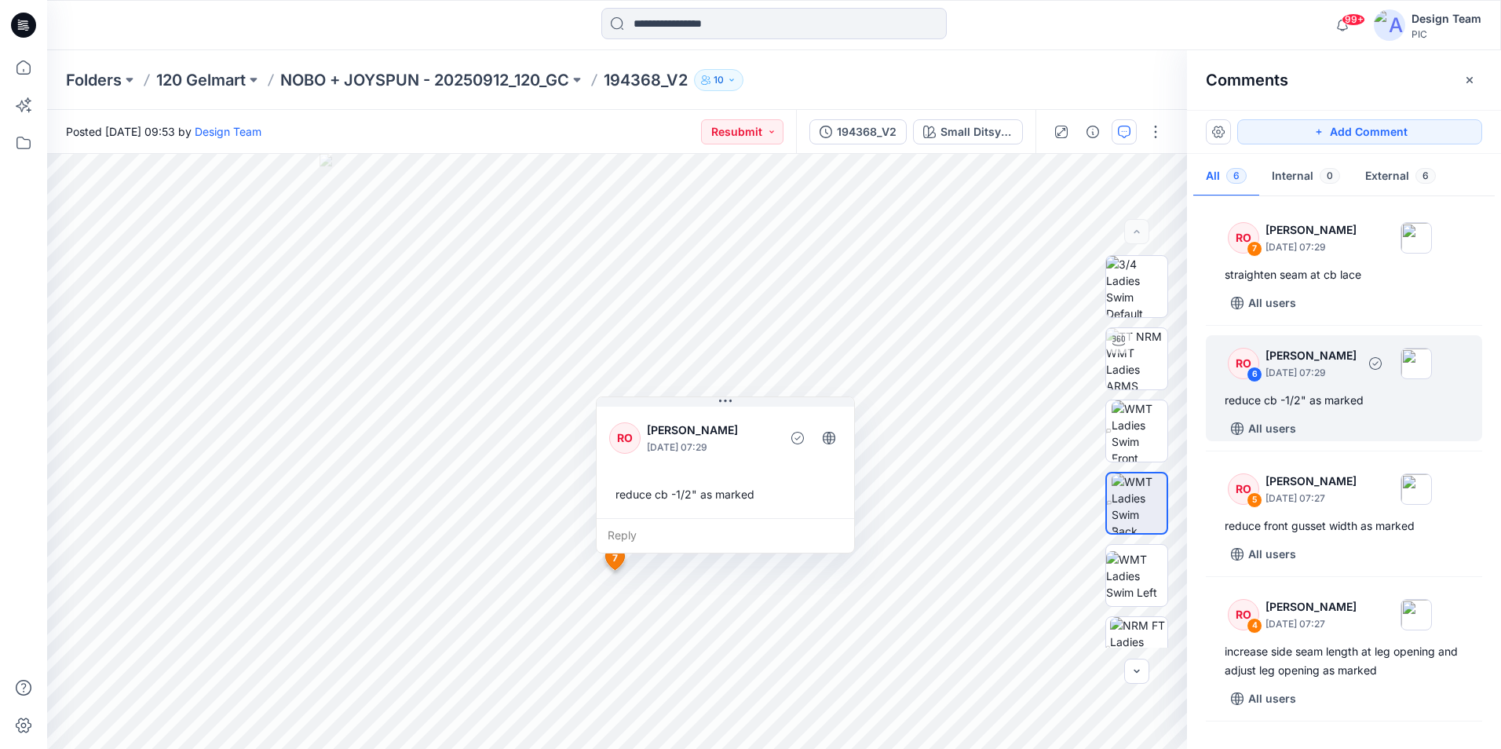
scroll to position [78, 0]
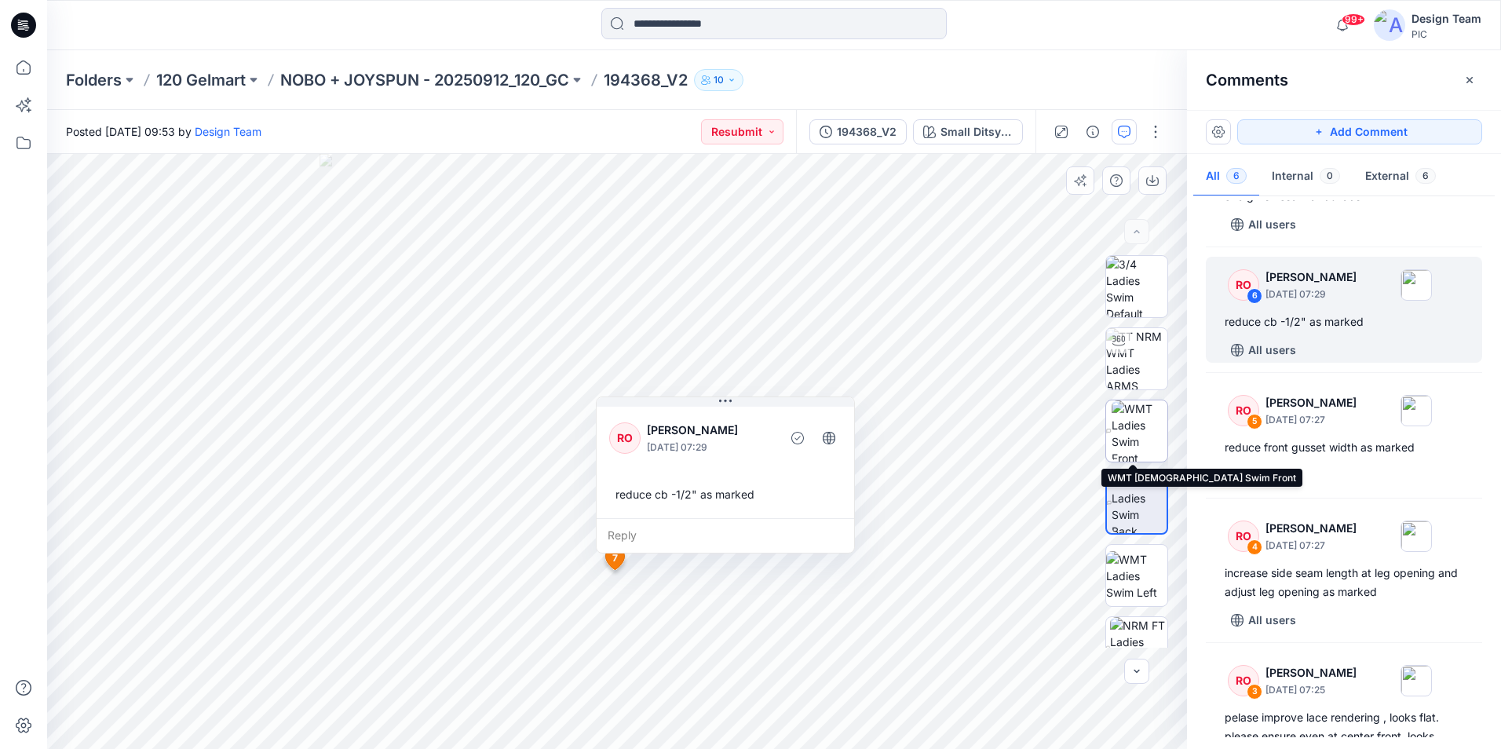
click at [1145, 436] on img at bounding box center [1139, 430] width 57 height 61
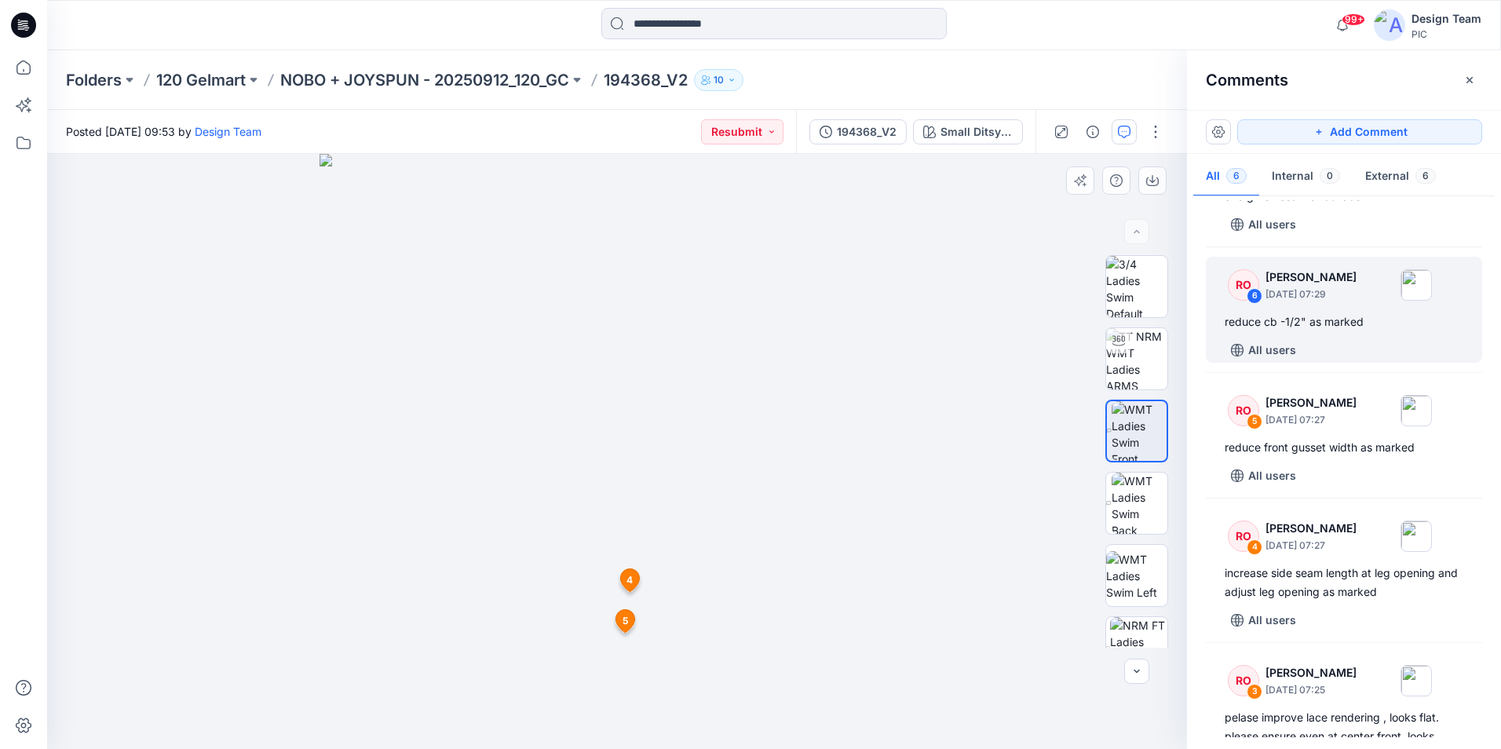
click at [627, 620] on span "5" at bounding box center [624, 621] width 5 height 14
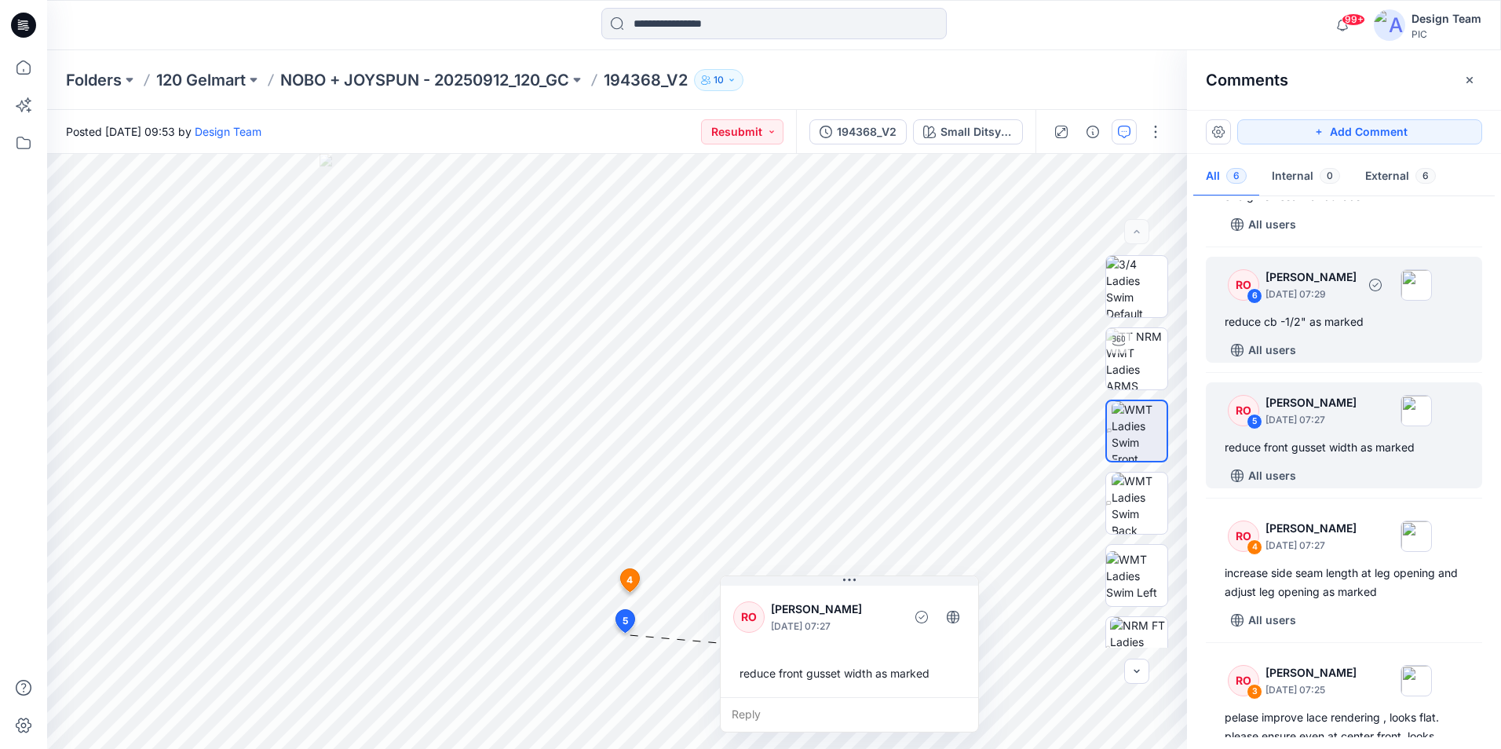
click at [1278, 307] on div "RO 6 Raquel Ortiz October 01, 2025 07:29 reduce cb -1/2" as marked All users" at bounding box center [1343, 310] width 276 height 106
